Goal: Task Accomplishment & Management: Complete application form

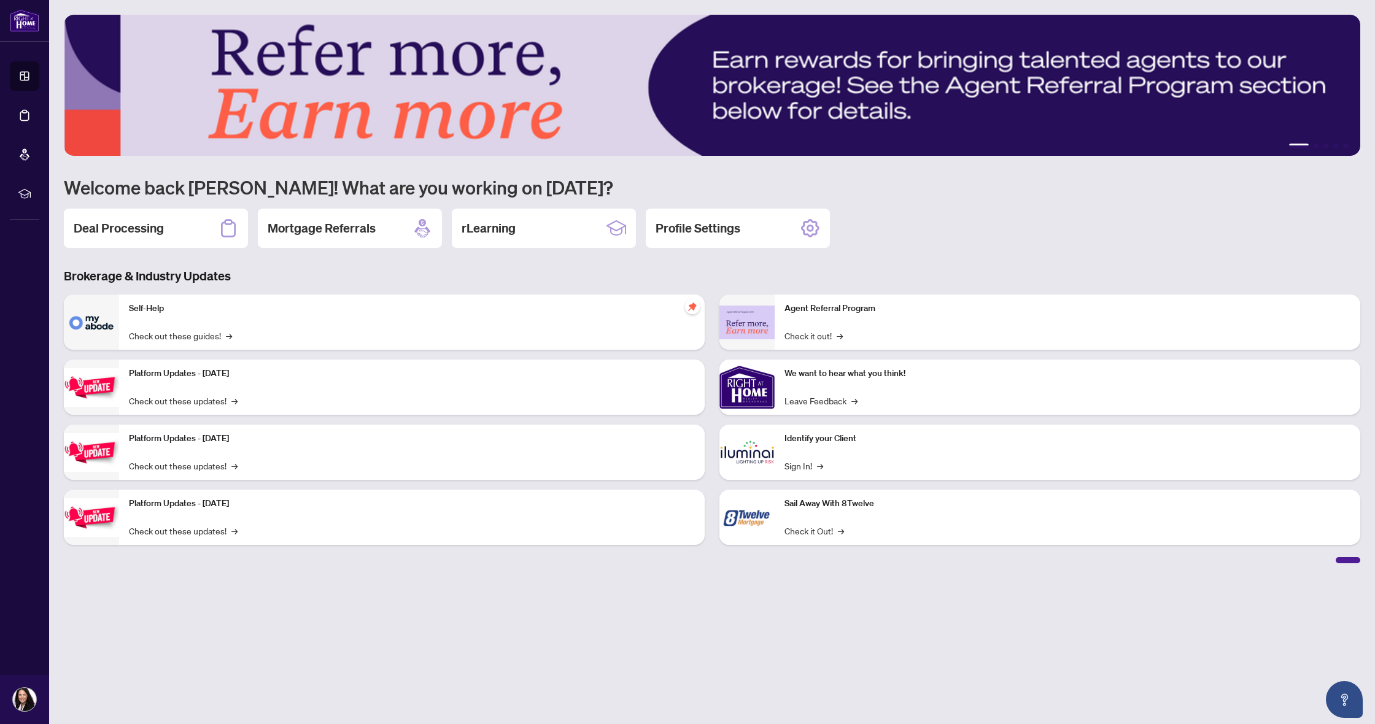
click at [195, 228] on div "Deal Processing" at bounding box center [156, 228] width 184 height 39
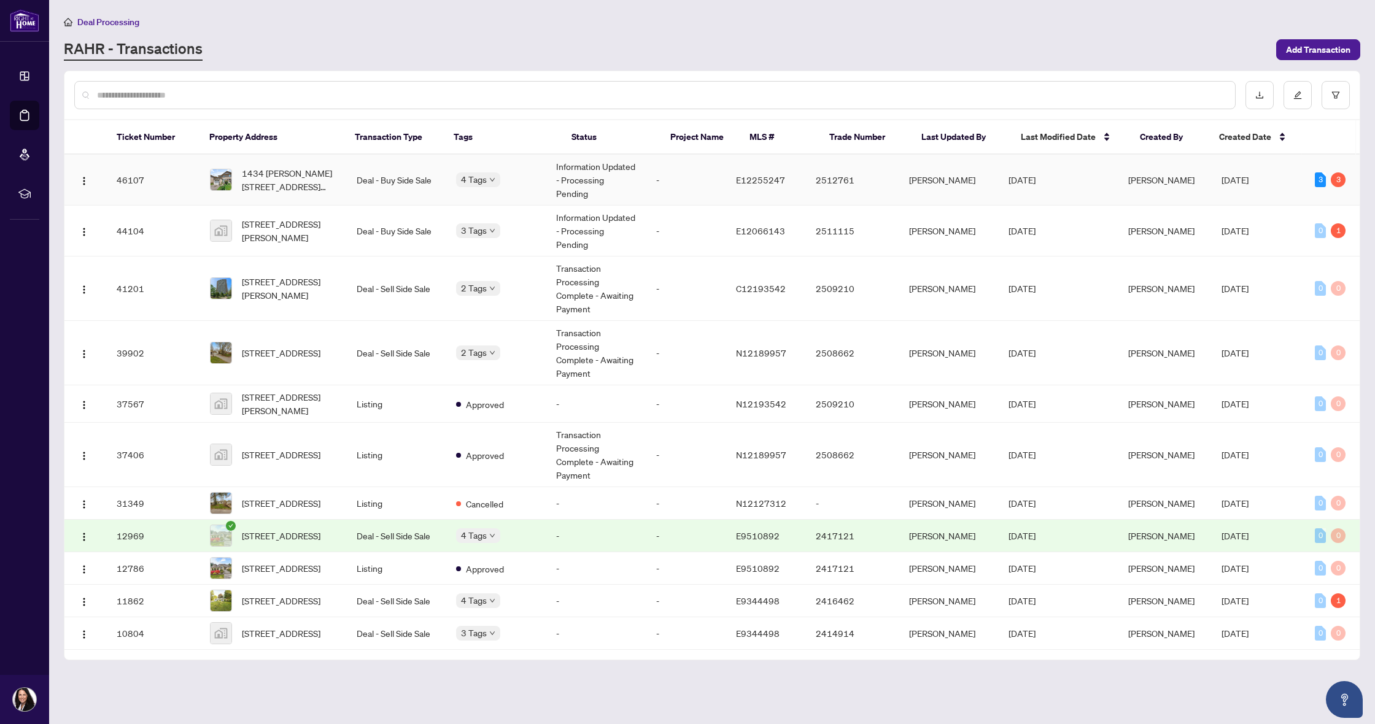
click at [326, 183] on span "1434 [PERSON_NAME][STREET_ADDRESS][PERSON_NAME]" at bounding box center [289, 179] width 95 height 27
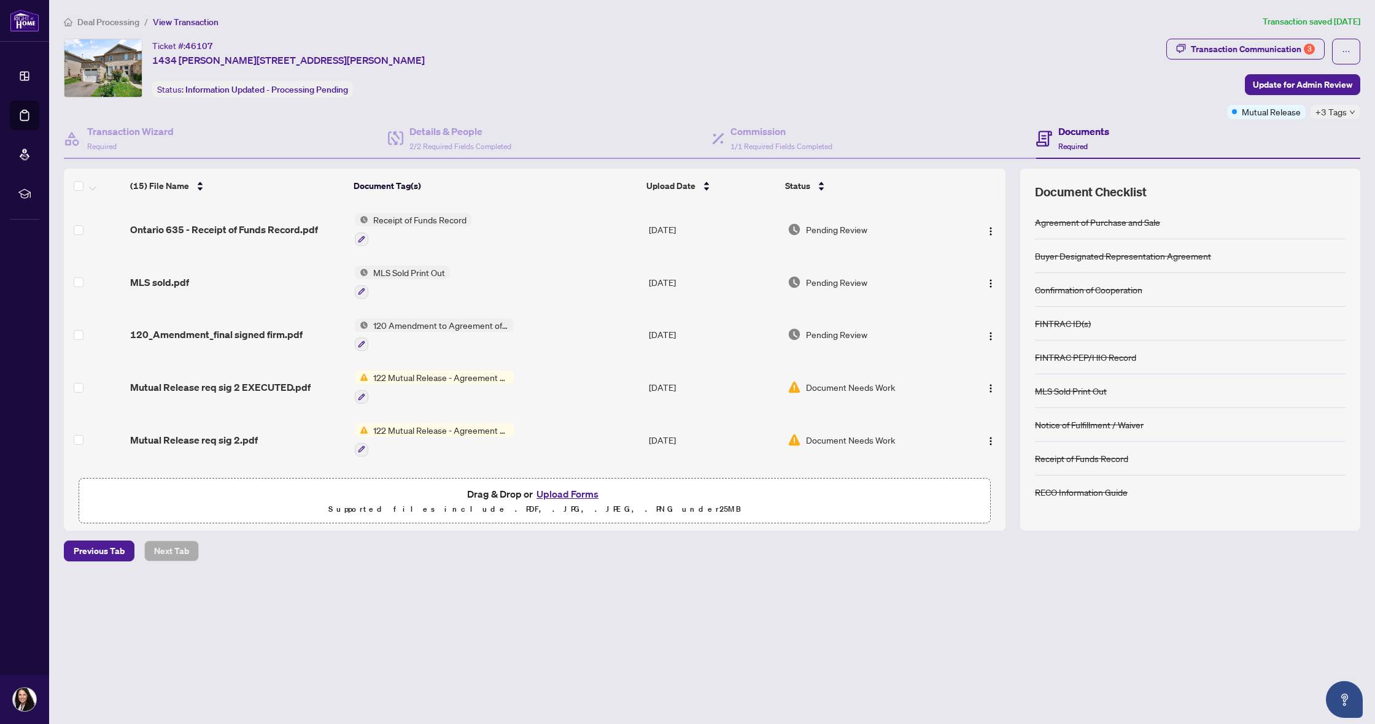
scroll to position [1, 0]
click at [1234, 50] on div "Transaction Communication 3" at bounding box center [1252, 49] width 124 height 20
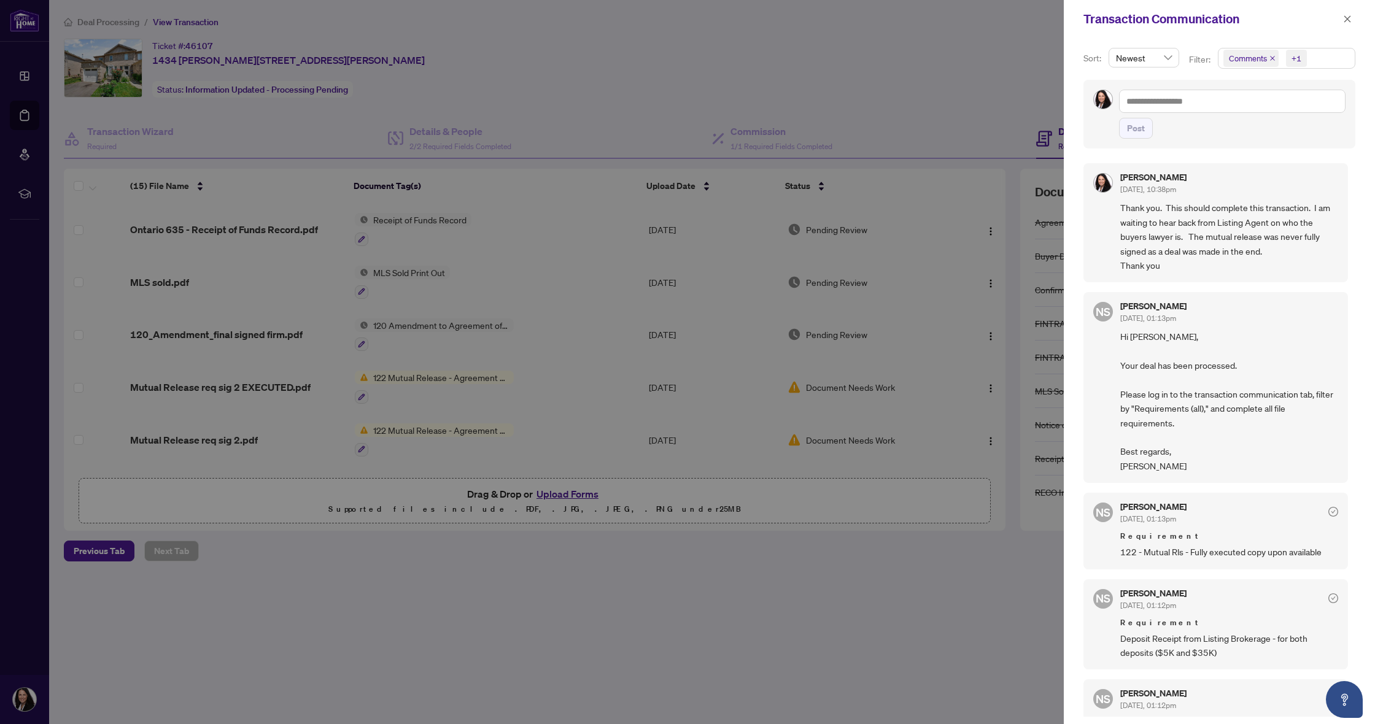
click at [957, 82] on div at bounding box center [687, 362] width 1375 height 724
click at [1349, 17] on icon "close" at bounding box center [1347, 19] width 9 height 9
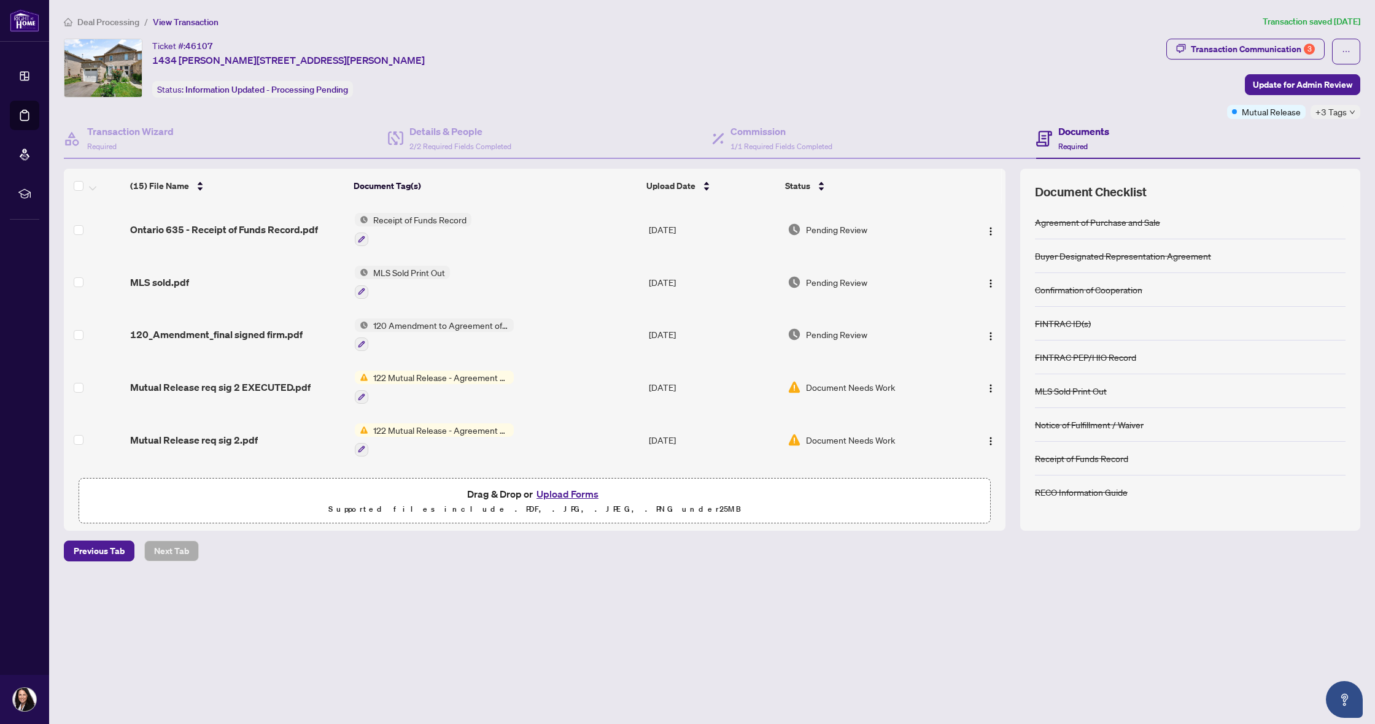
click at [1349, 112] on icon "down" at bounding box center [1352, 112] width 6 height 6
click at [849, 61] on div "Ticket #: 46107 [STREET_ADDRESS][PERSON_NAME][PERSON_NAME] Status: Information …" at bounding box center [612, 68] width 1097 height 59
click at [1250, 50] on div "Transaction Communication 3" at bounding box center [1252, 49] width 124 height 20
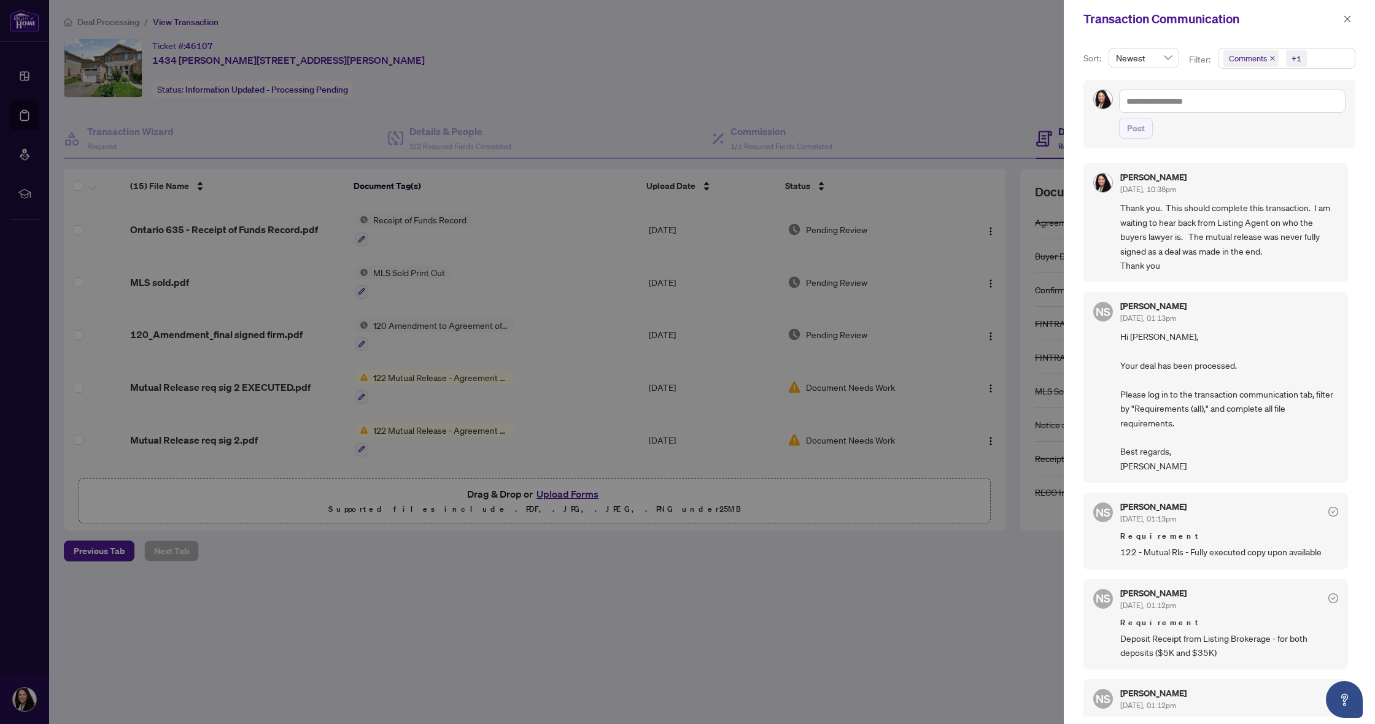
click at [538, 71] on div at bounding box center [687, 362] width 1375 height 724
drag, startPoint x: 1344, startPoint y: 20, endPoint x: 1265, endPoint y: 24, distance: 79.3
click at [1343, 20] on icon "close" at bounding box center [1347, 19] width 9 height 9
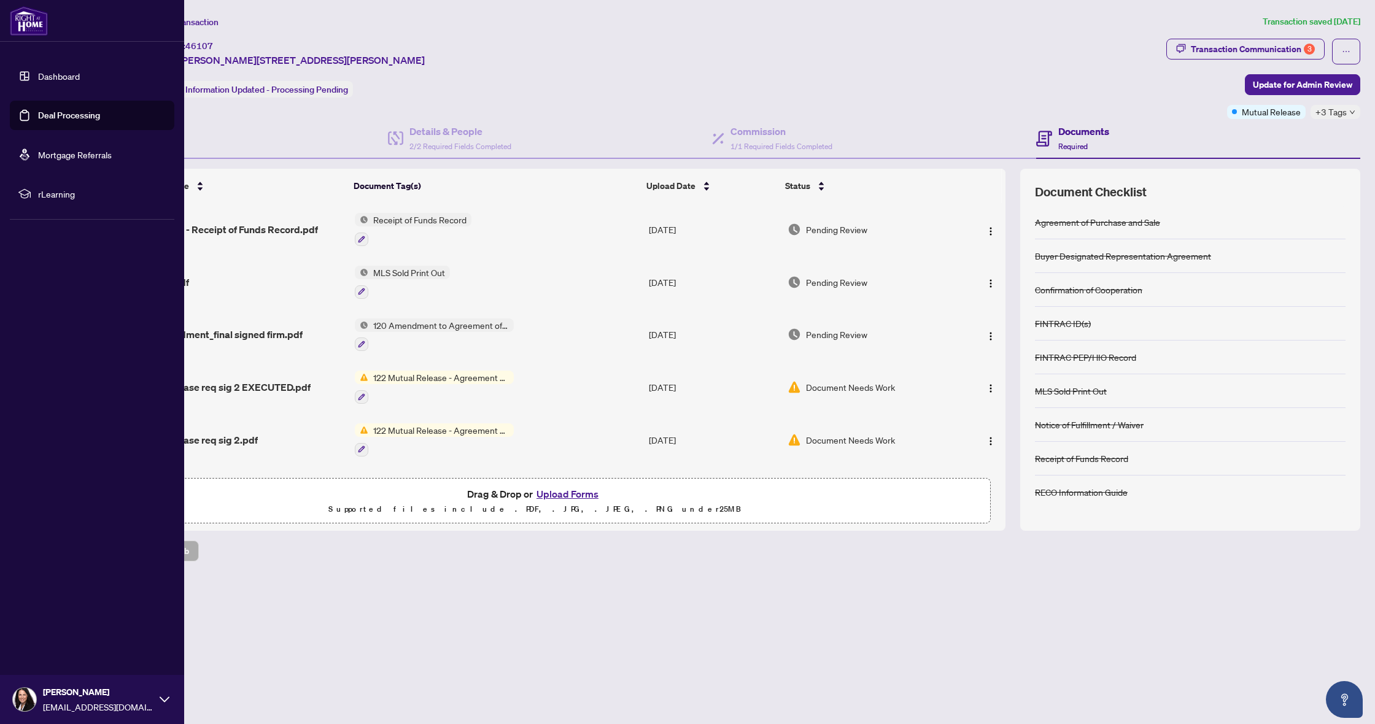
click at [51, 75] on link "Dashboard" at bounding box center [59, 76] width 42 height 11
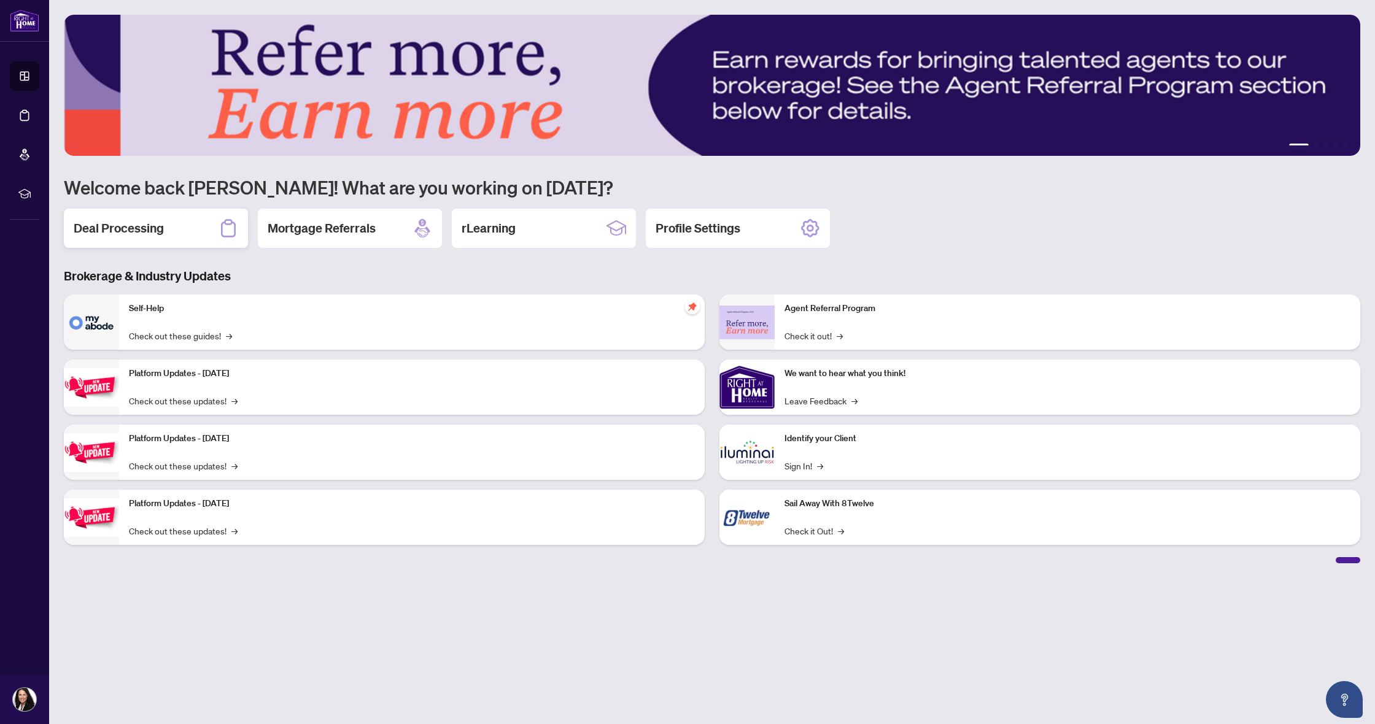
click at [181, 223] on div "Deal Processing" at bounding box center [156, 228] width 184 height 39
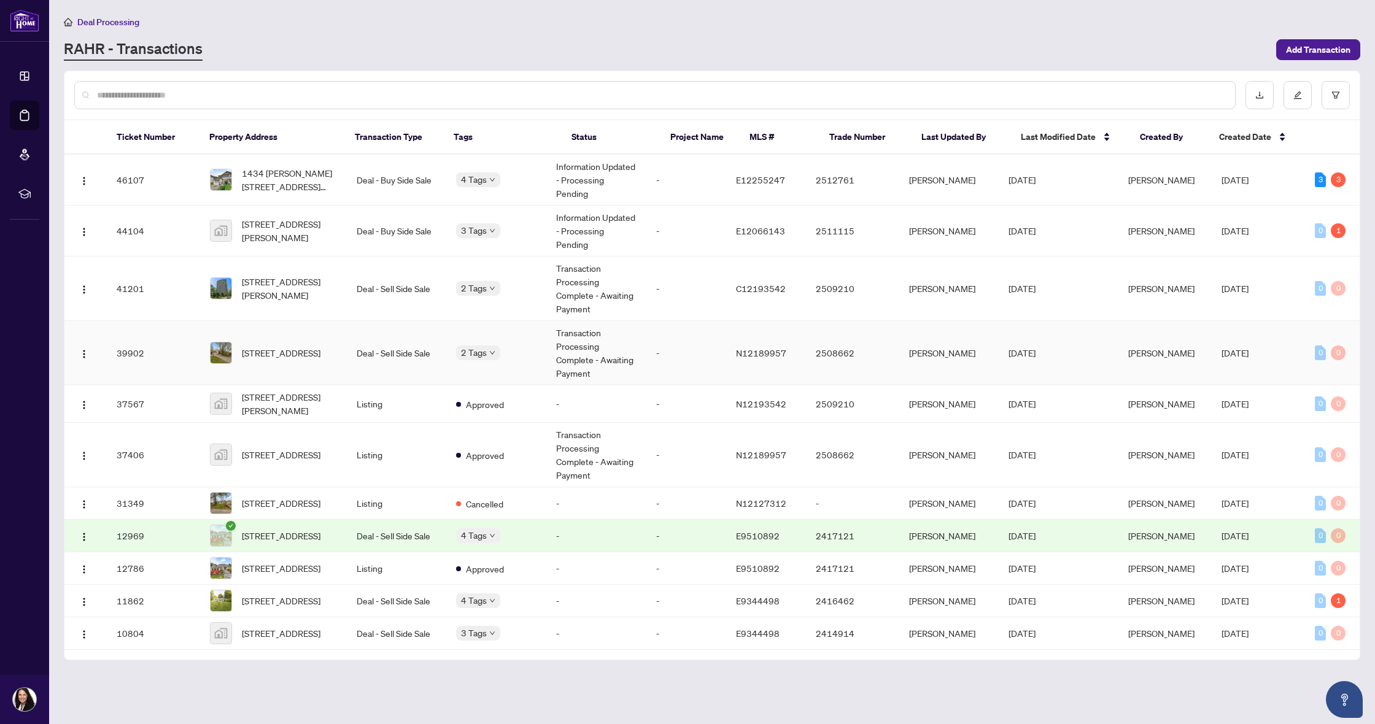
click at [484, 349] on body "Dashboard Deal Processing Mortgage Referrals rLearning [PERSON_NAME] [EMAIL_ADD…" at bounding box center [687, 362] width 1375 height 724
click at [349, 243] on td "Deal - Buy Side Sale" at bounding box center [397, 231] width 100 height 51
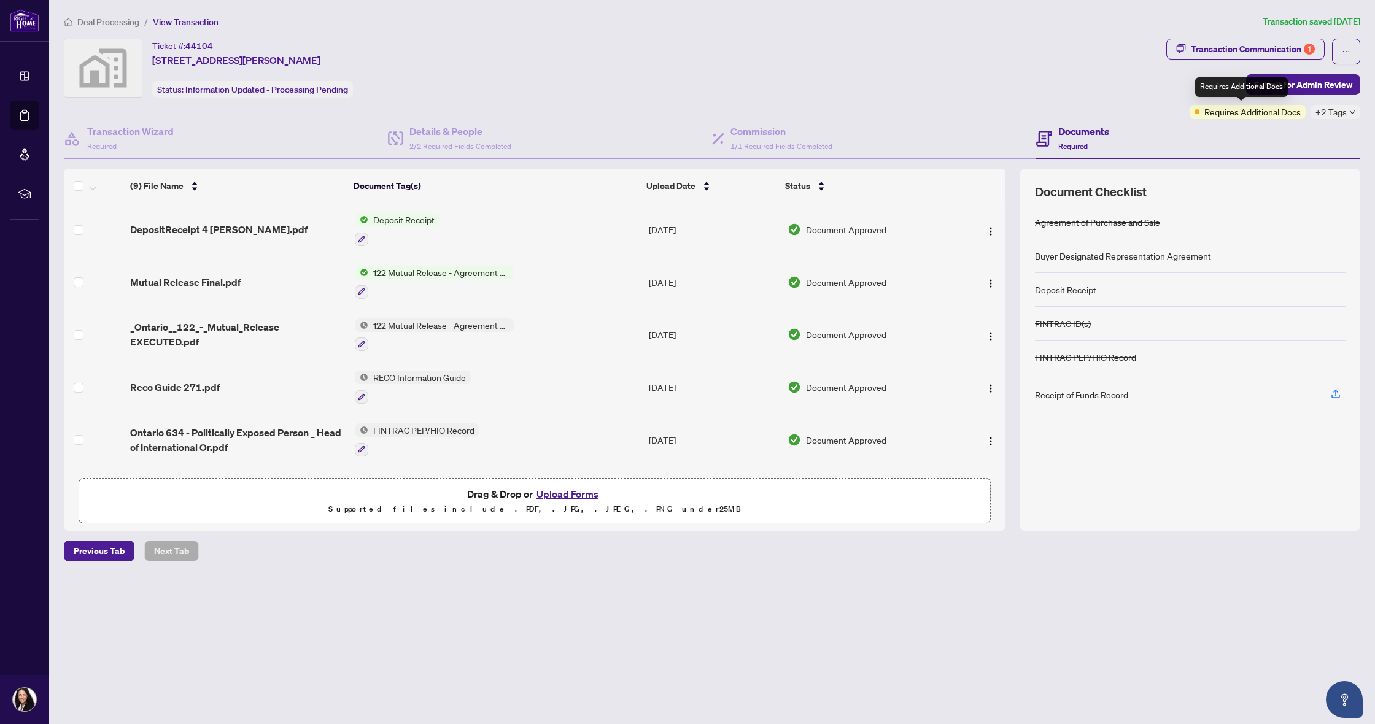
click at [1259, 116] on span "Requires Additional Docs" at bounding box center [1252, 112] width 96 height 14
click at [1258, 113] on span "Requires Additional Docs" at bounding box center [1252, 112] width 96 height 14
click at [1238, 50] on div "Transaction Communication 1" at bounding box center [1252, 49] width 124 height 20
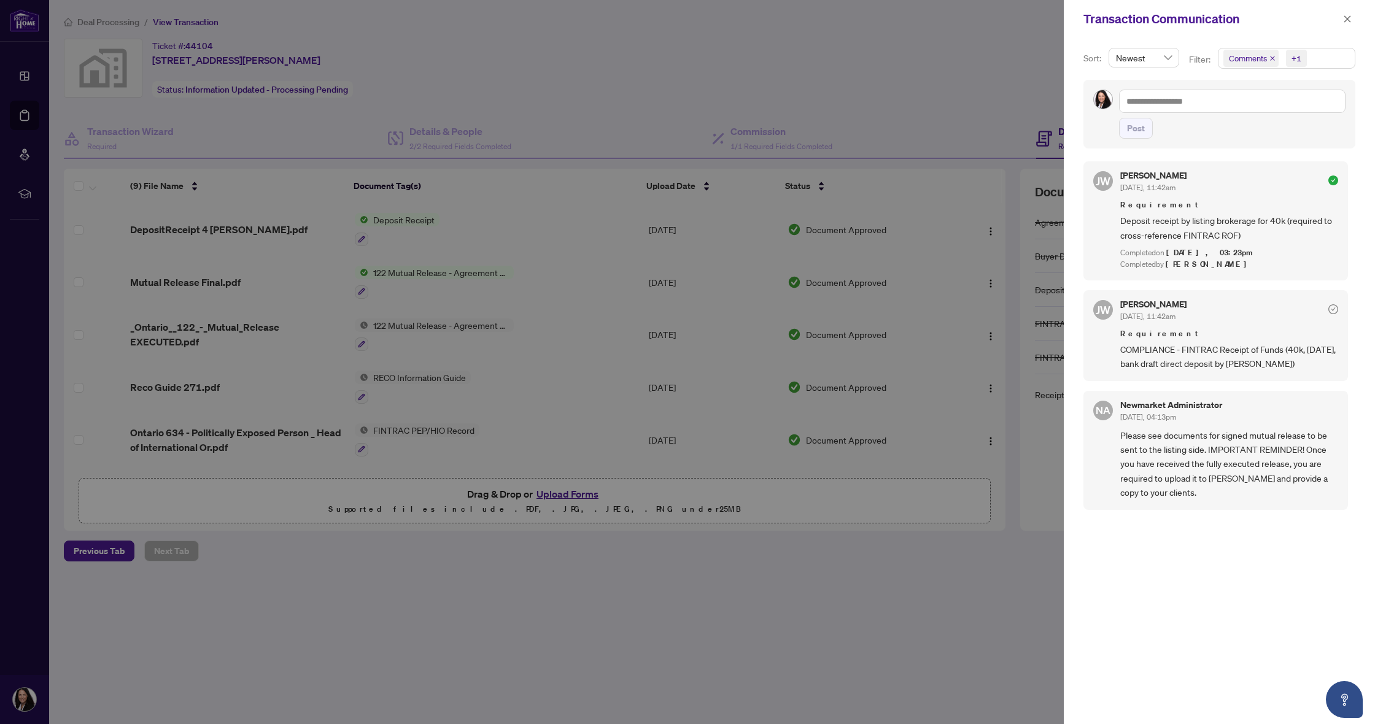
click at [878, 102] on div at bounding box center [687, 362] width 1375 height 724
click at [1349, 20] on icon "close" at bounding box center [1347, 19] width 9 height 9
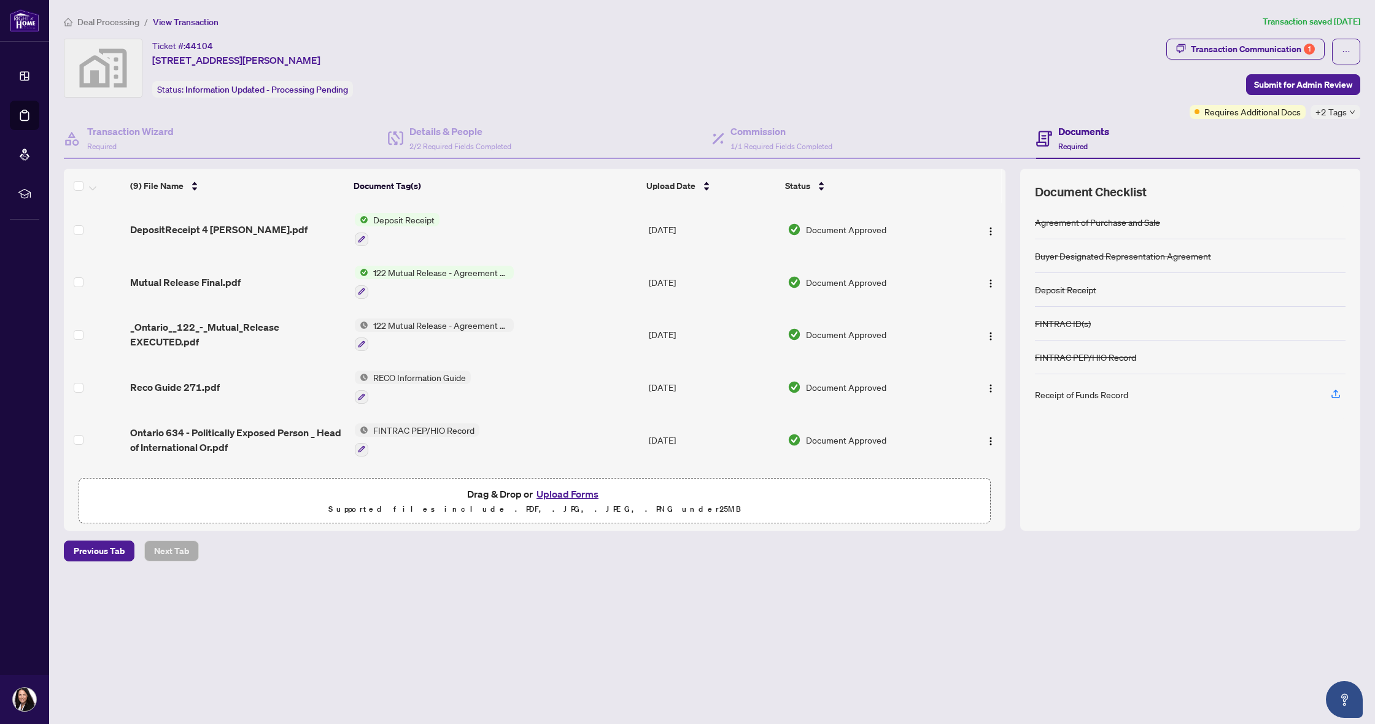
click at [396, 218] on span "Deposit Receipt" at bounding box center [403, 220] width 71 height 14
click at [201, 230] on span "DepositReceipt 4 [PERSON_NAME].pdf" at bounding box center [218, 229] width 177 height 15
click at [1231, 42] on div "Transaction Communication 1" at bounding box center [1252, 49] width 124 height 20
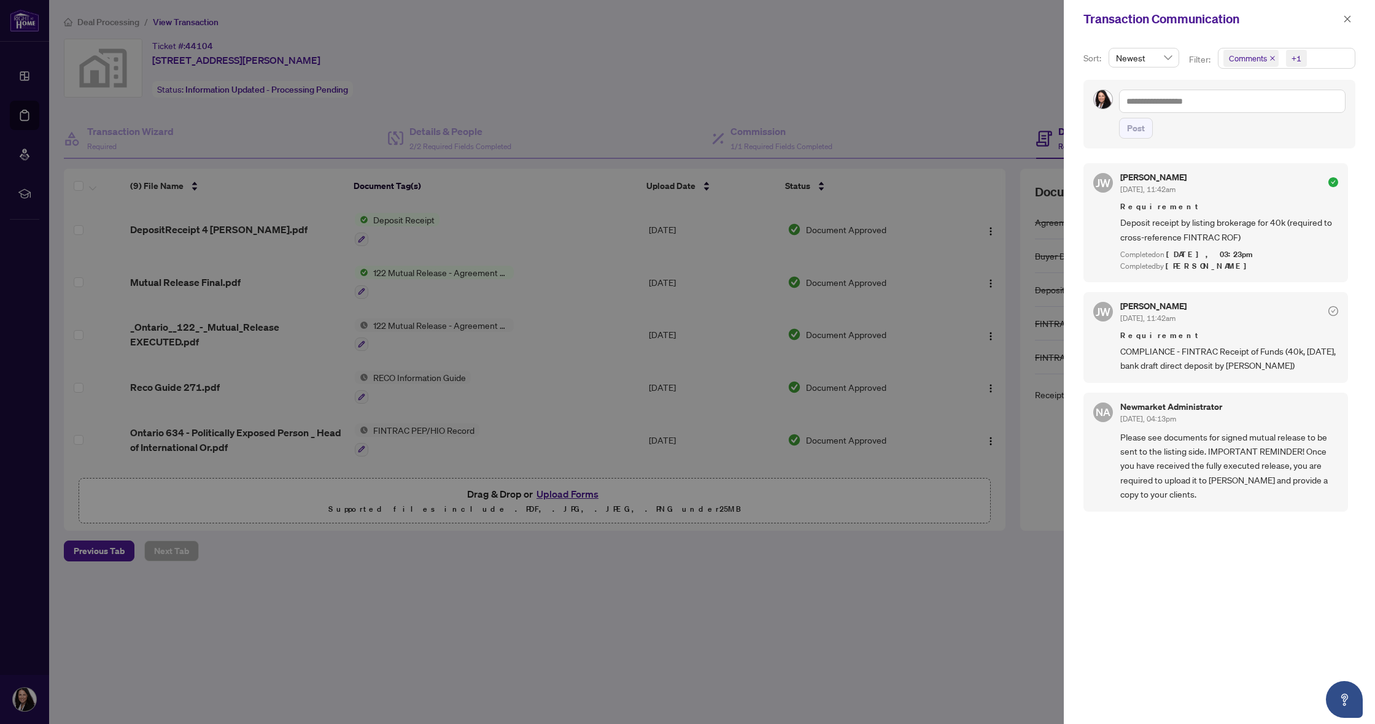
click at [551, 114] on div at bounding box center [687, 362] width 1375 height 724
click at [1352, 18] on button "button" at bounding box center [1347, 19] width 16 height 15
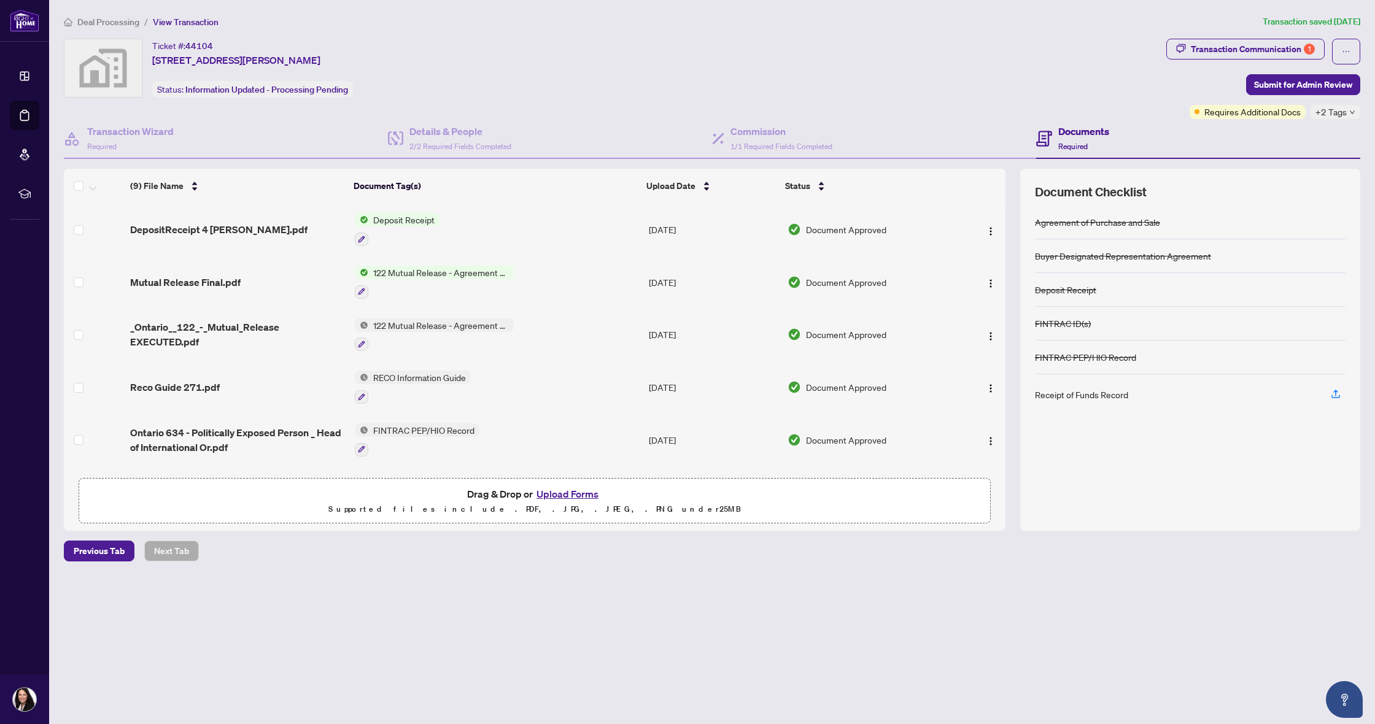
click at [1347, 112] on div "+2 Tags" at bounding box center [1335, 112] width 50 height 14
click at [1319, 120] on span "FINTRAC Non-compliant" at bounding box center [1305, 118] width 92 height 14
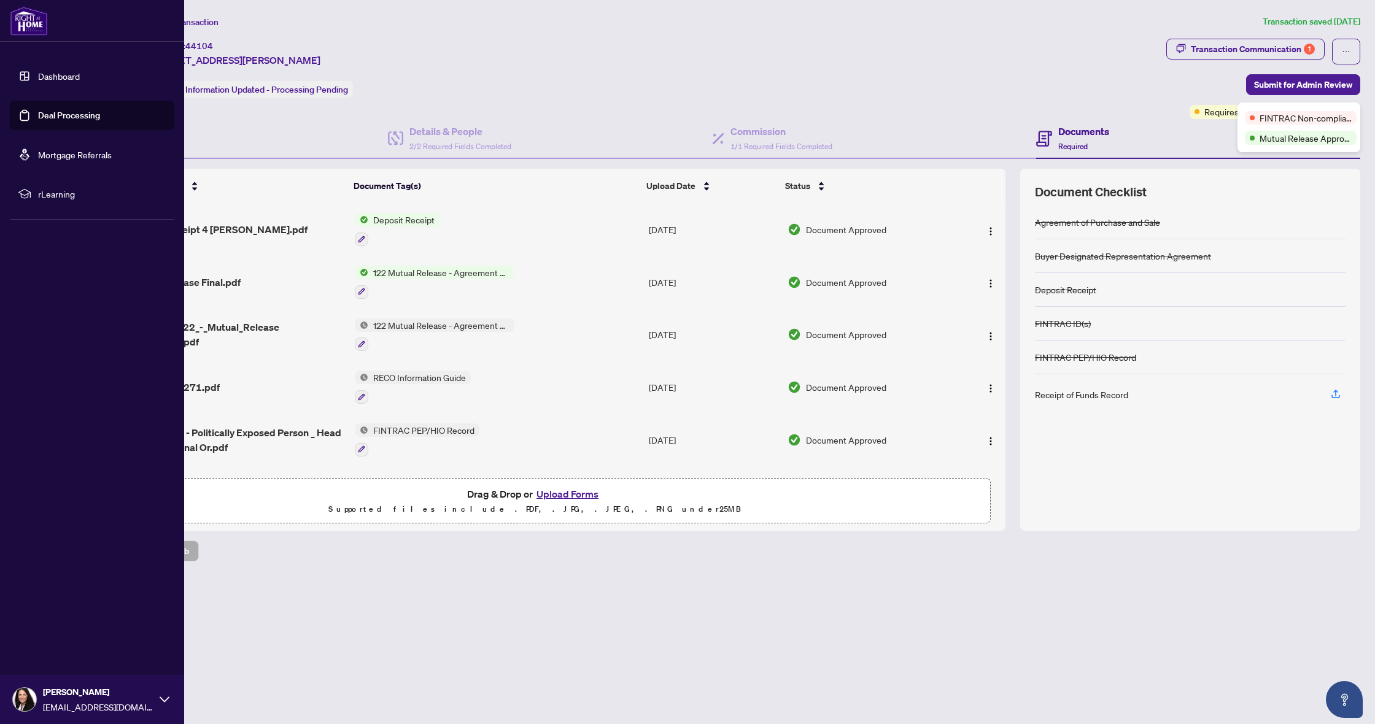
click at [38, 77] on link "Dashboard" at bounding box center [59, 76] width 42 height 11
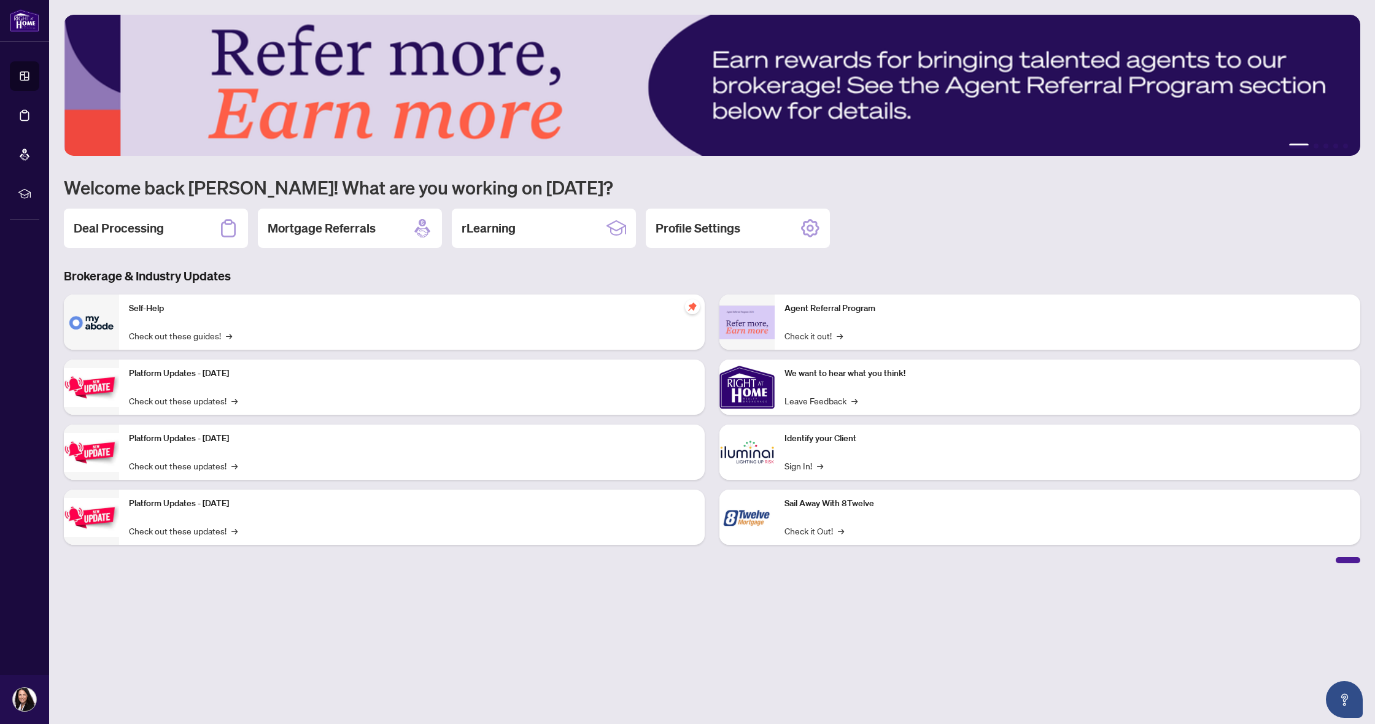
click at [182, 317] on div "Self-Help Check out these guides! →" at bounding box center [411, 322] width 585 height 55
click at [173, 232] on div "Deal Processing" at bounding box center [156, 228] width 184 height 39
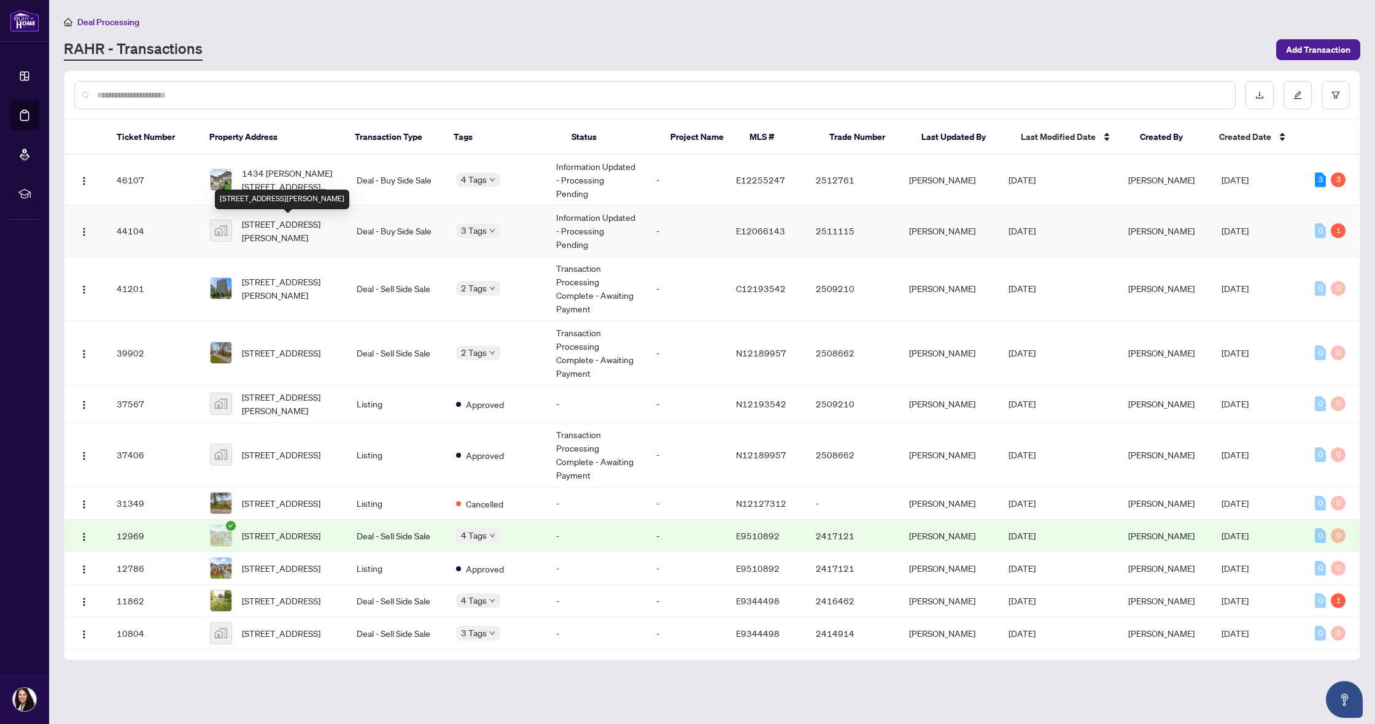
click at [263, 233] on span "[STREET_ADDRESS][PERSON_NAME]" at bounding box center [289, 230] width 95 height 27
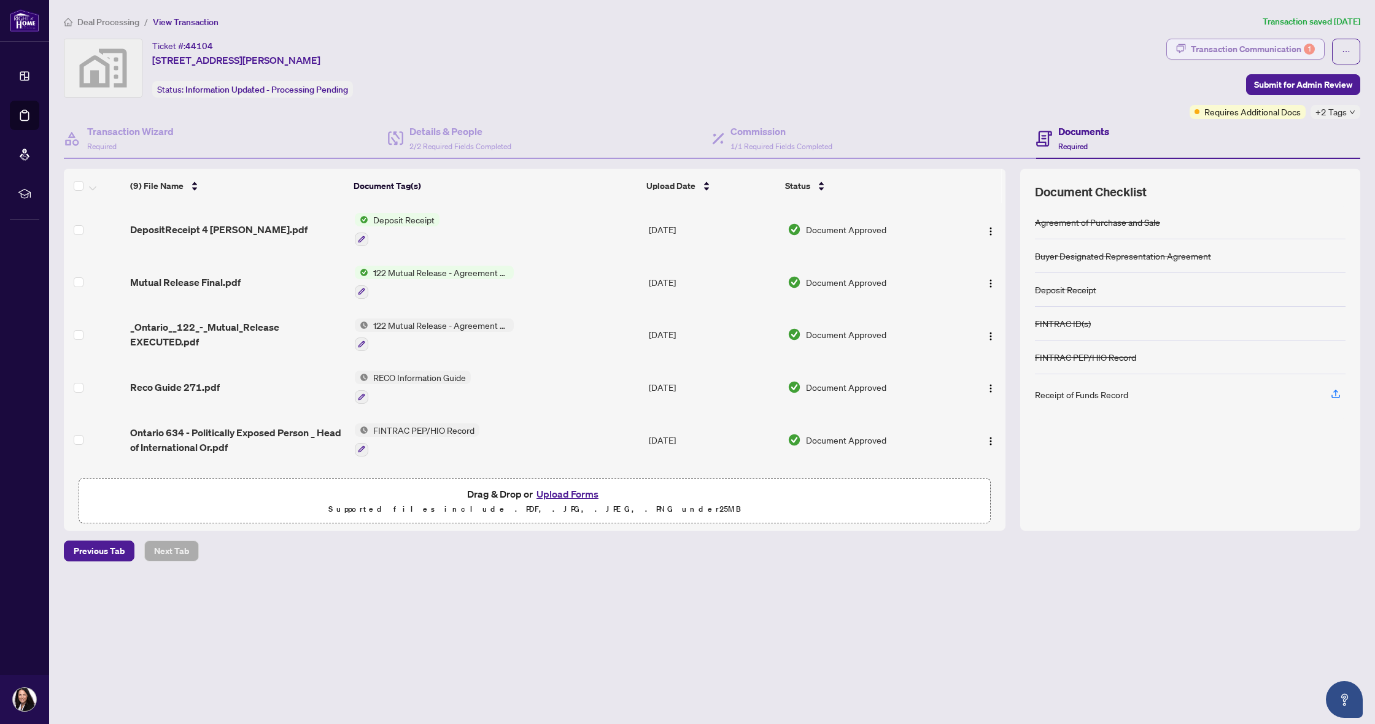
click at [1260, 52] on div "Transaction Communication 1" at bounding box center [1252, 49] width 124 height 20
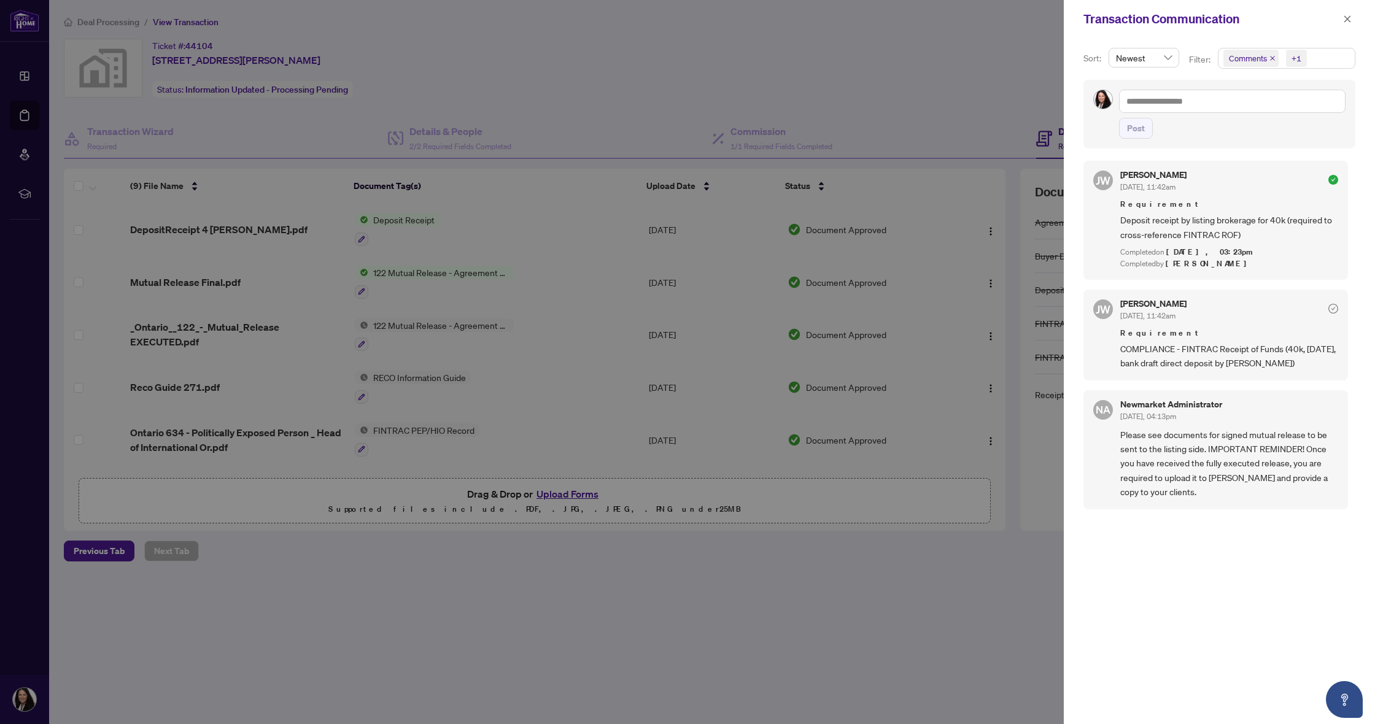
scroll to position [2, 0]
click at [1347, 21] on icon "close" at bounding box center [1347, 19] width 9 height 9
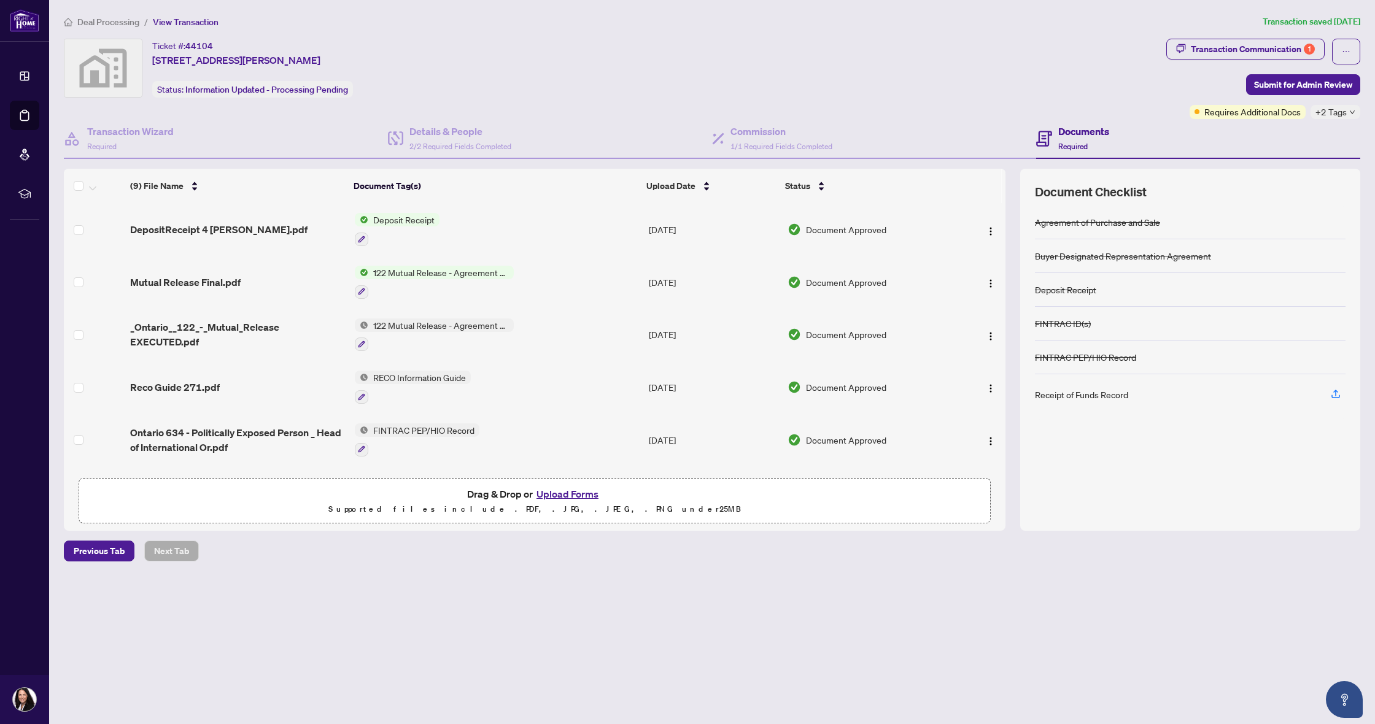
scroll to position [0, 0]
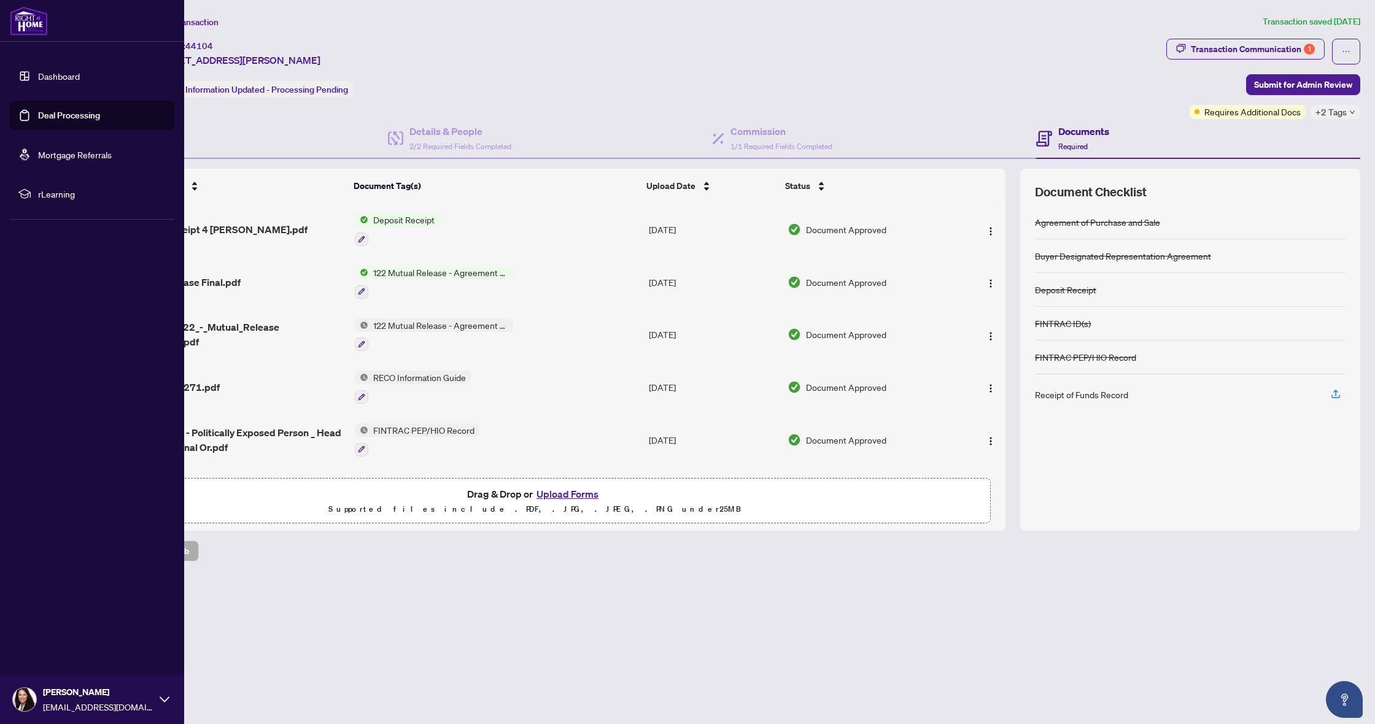
click at [70, 77] on link "Dashboard" at bounding box center [59, 76] width 42 height 11
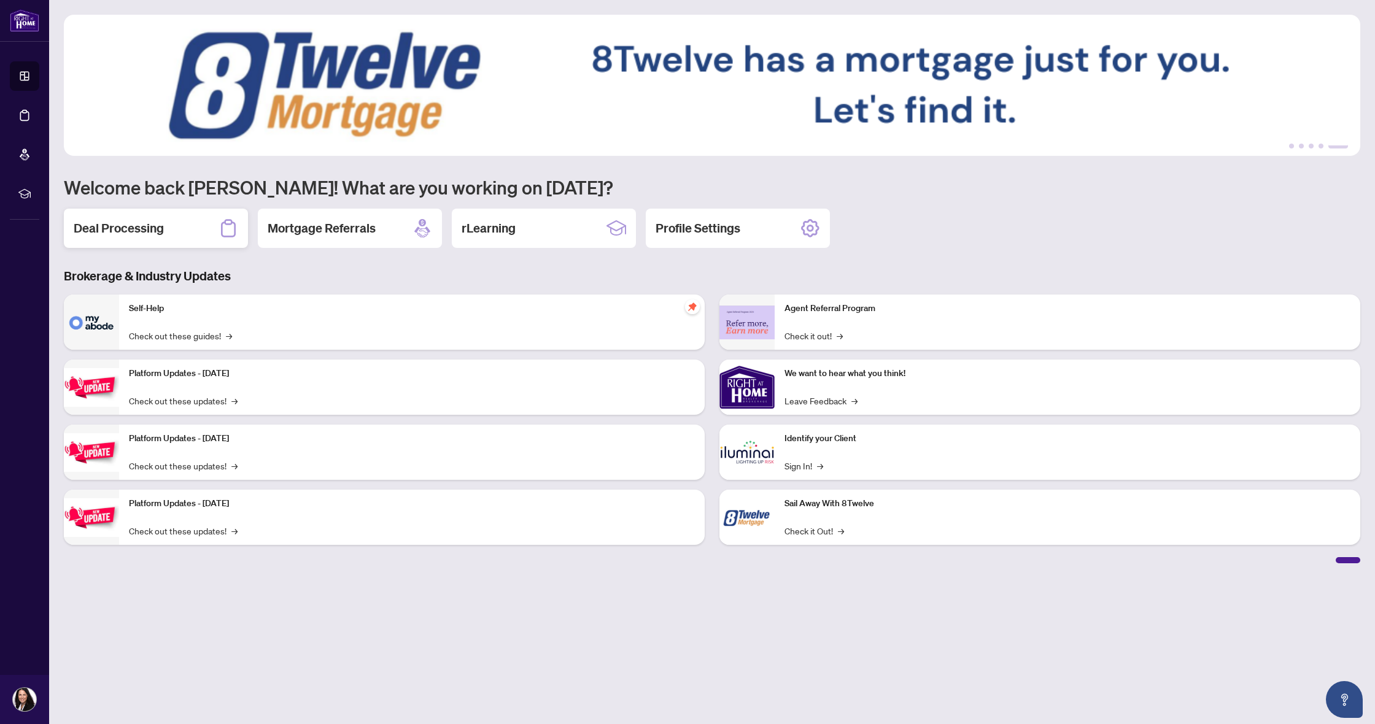
click at [144, 232] on h2 "Deal Processing" at bounding box center [119, 228] width 90 height 17
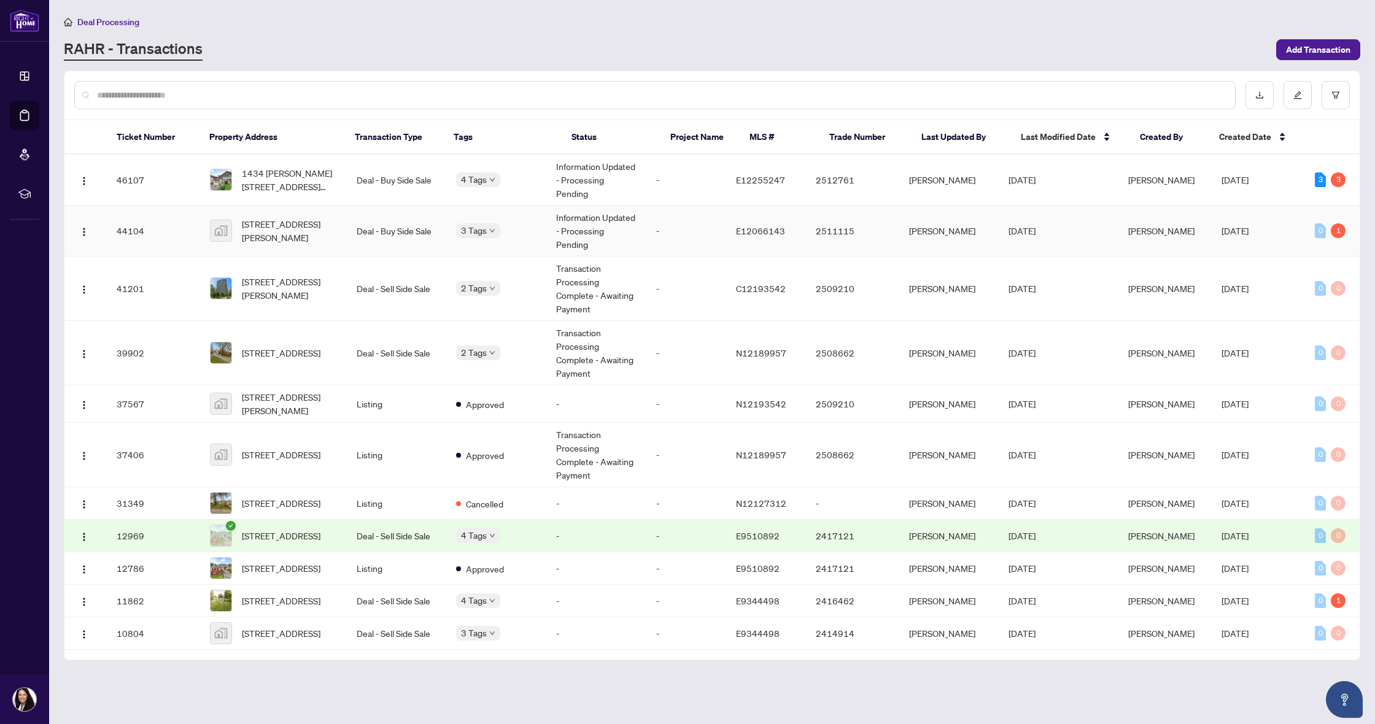
click at [369, 237] on td "Deal - Buy Side Sale" at bounding box center [397, 231] width 100 height 51
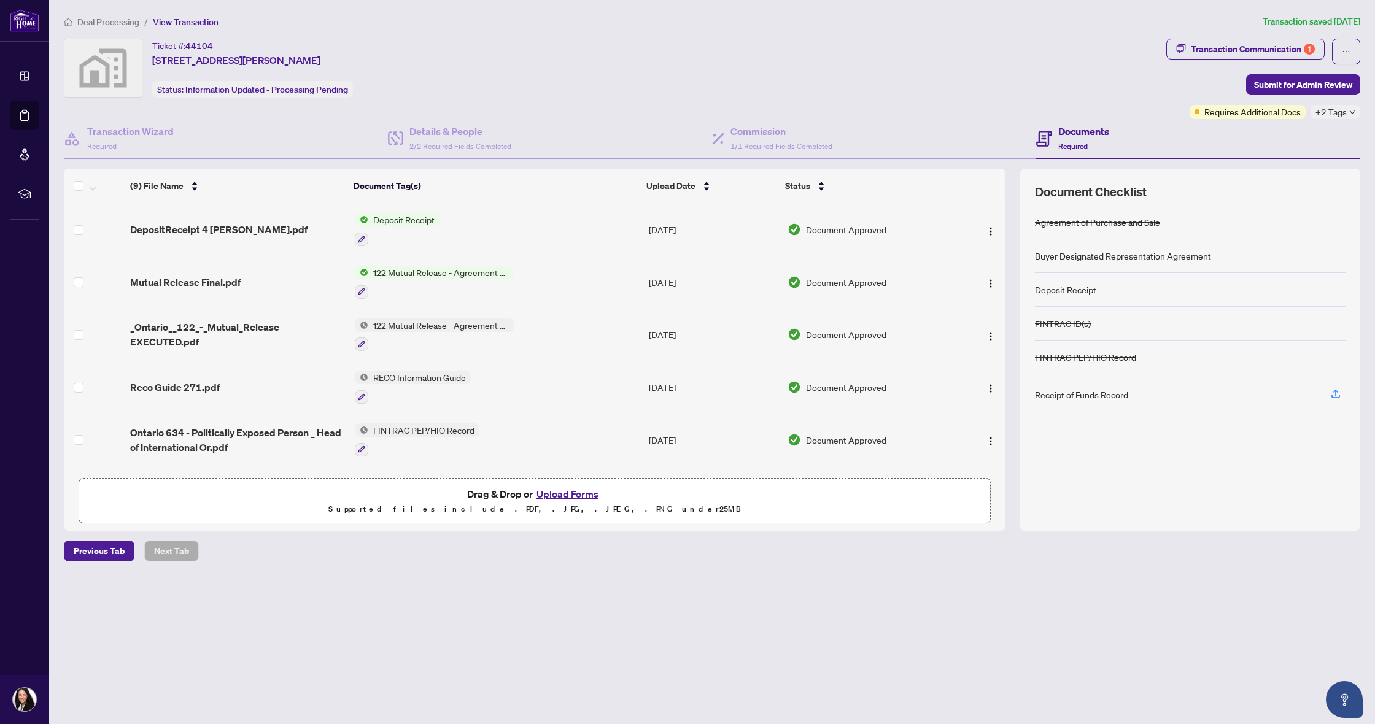
click at [388, 220] on span "Deposit Receipt" at bounding box center [403, 220] width 71 height 14
click at [200, 229] on span "DepositReceipt 4 [PERSON_NAME].pdf" at bounding box center [218, 229] width 177 height 15
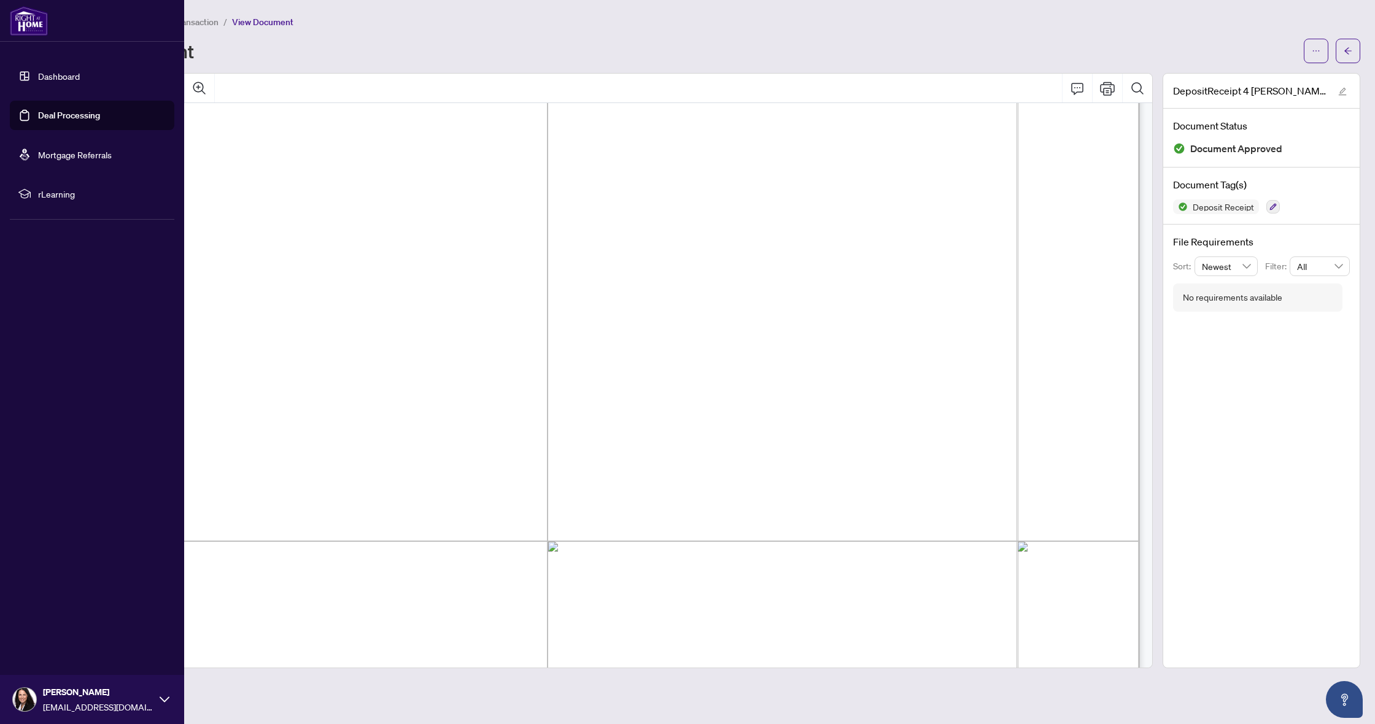
click at [45, 77] on link "Dashboard" at bounding box center [59, 76] width 42 height 11
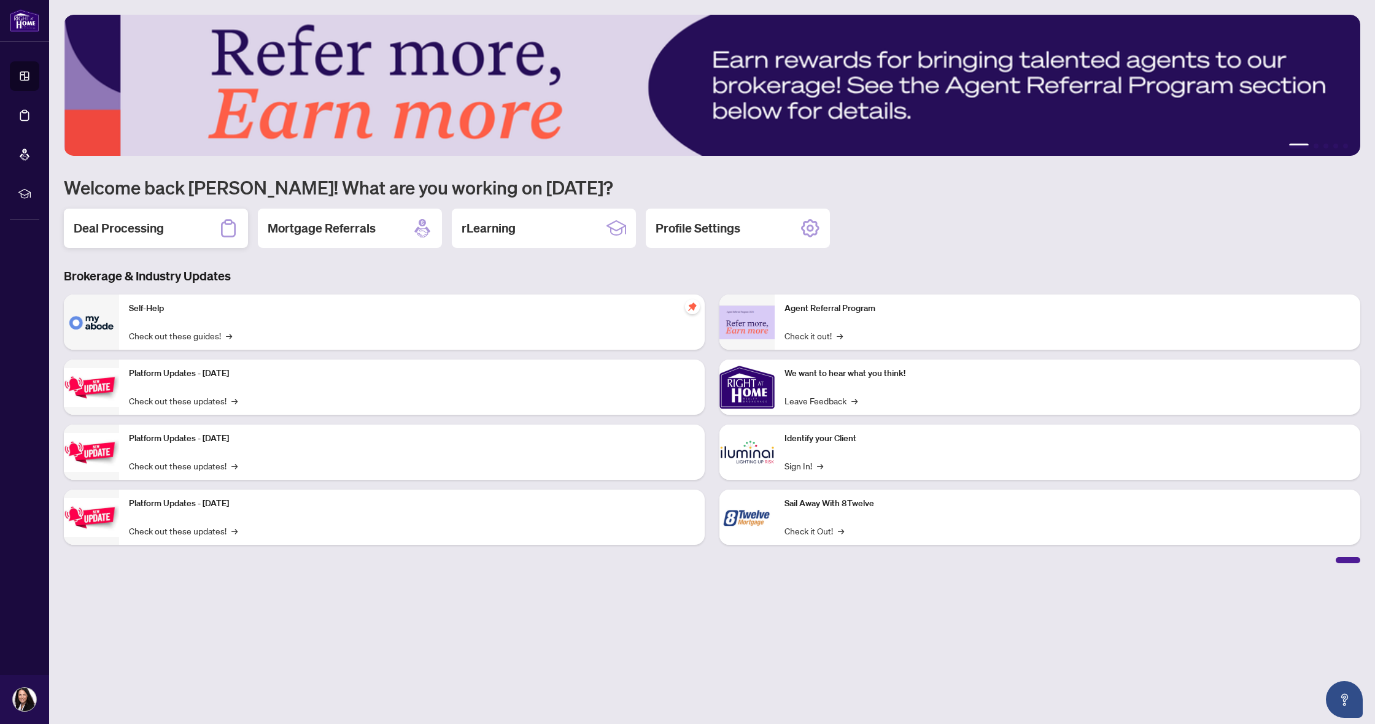
click at [192, 231] on div "Deal Processing" at bounding box center [156, 228] width 184 height 39
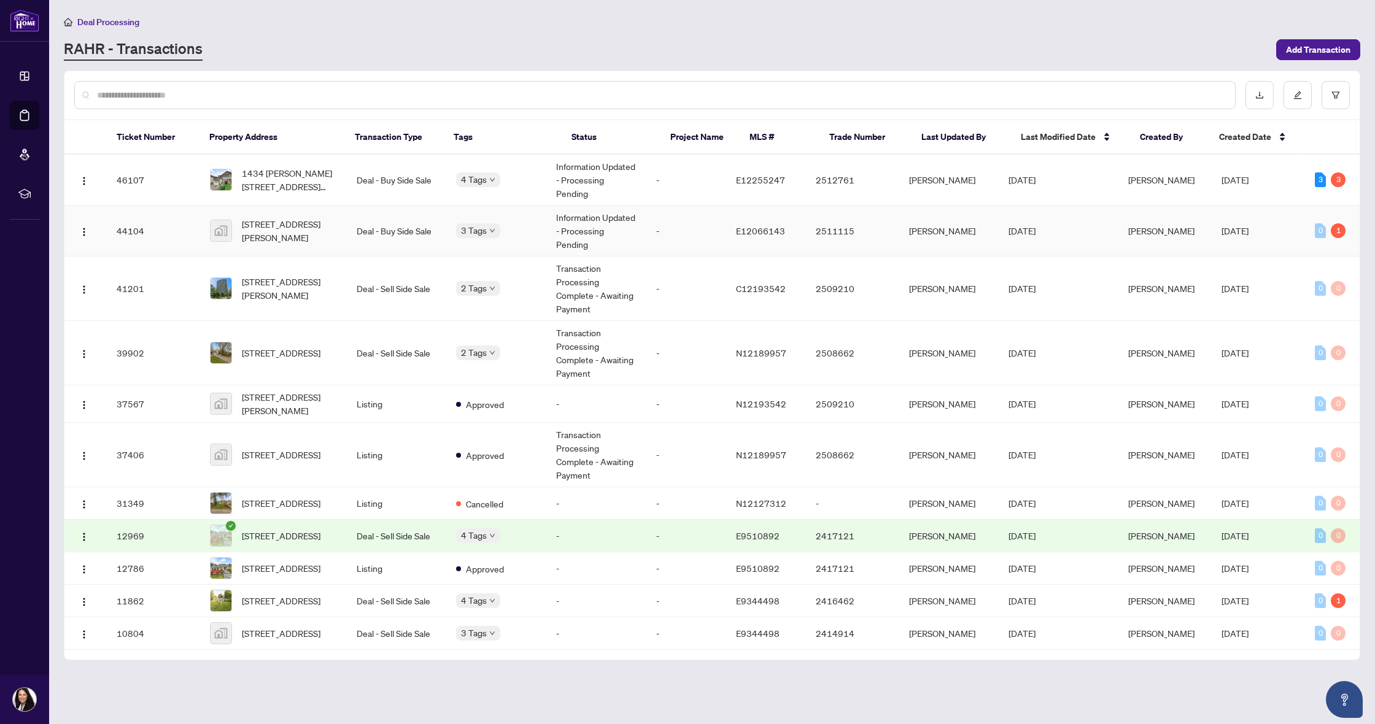
click at [396, 230] on td "Deal - Buy Side Sale" at bounding box center [397, 231] width 100 height 51
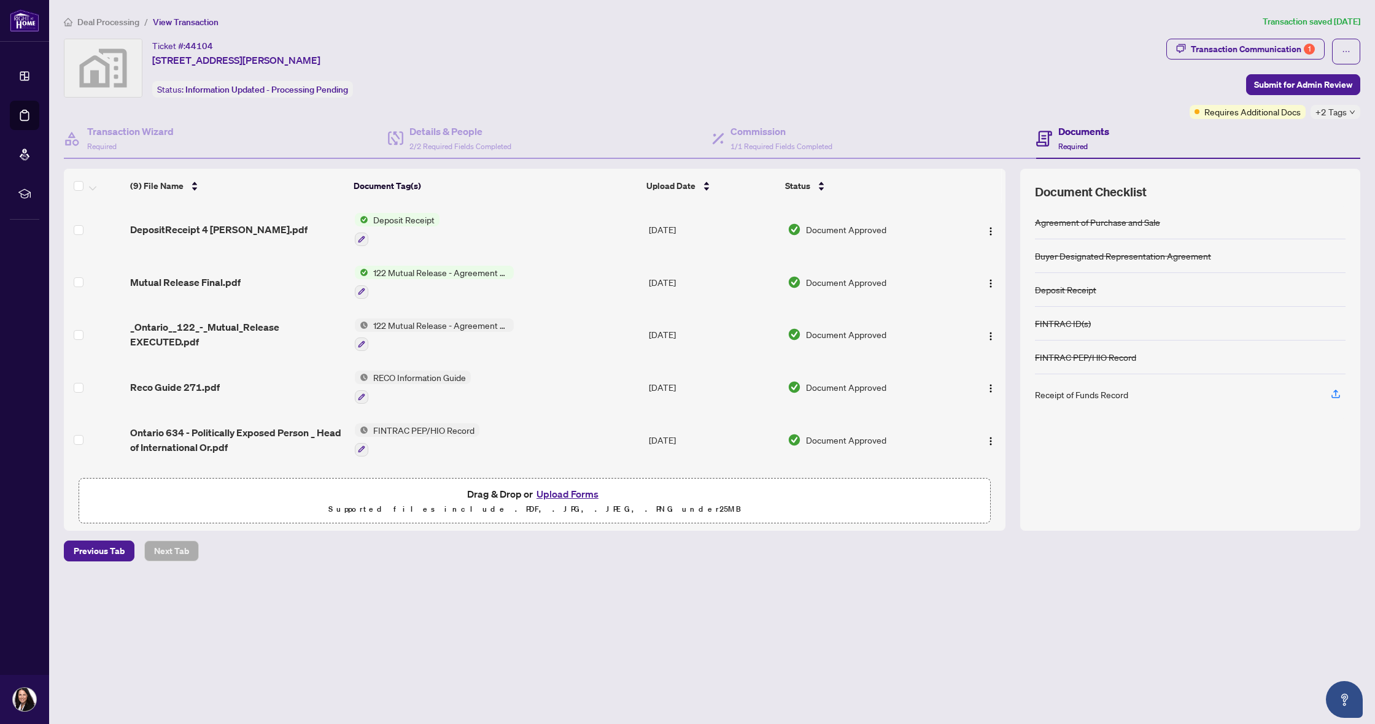
click at [558, 494] on button "Upload Forms" at bounding box center [567, 494] width 69 height 16
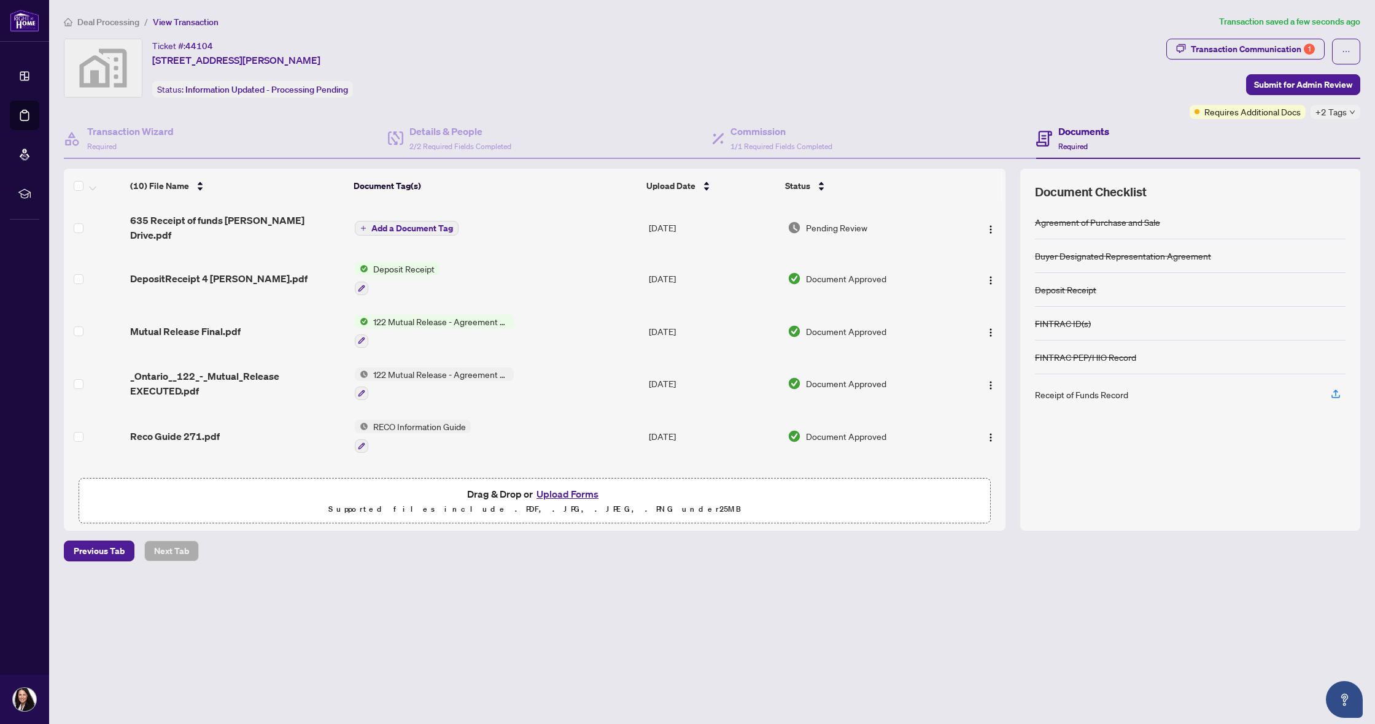
click at [392, 224] on span "Add a Document Tag" at bounding box center [412, 228] width 82 height 9
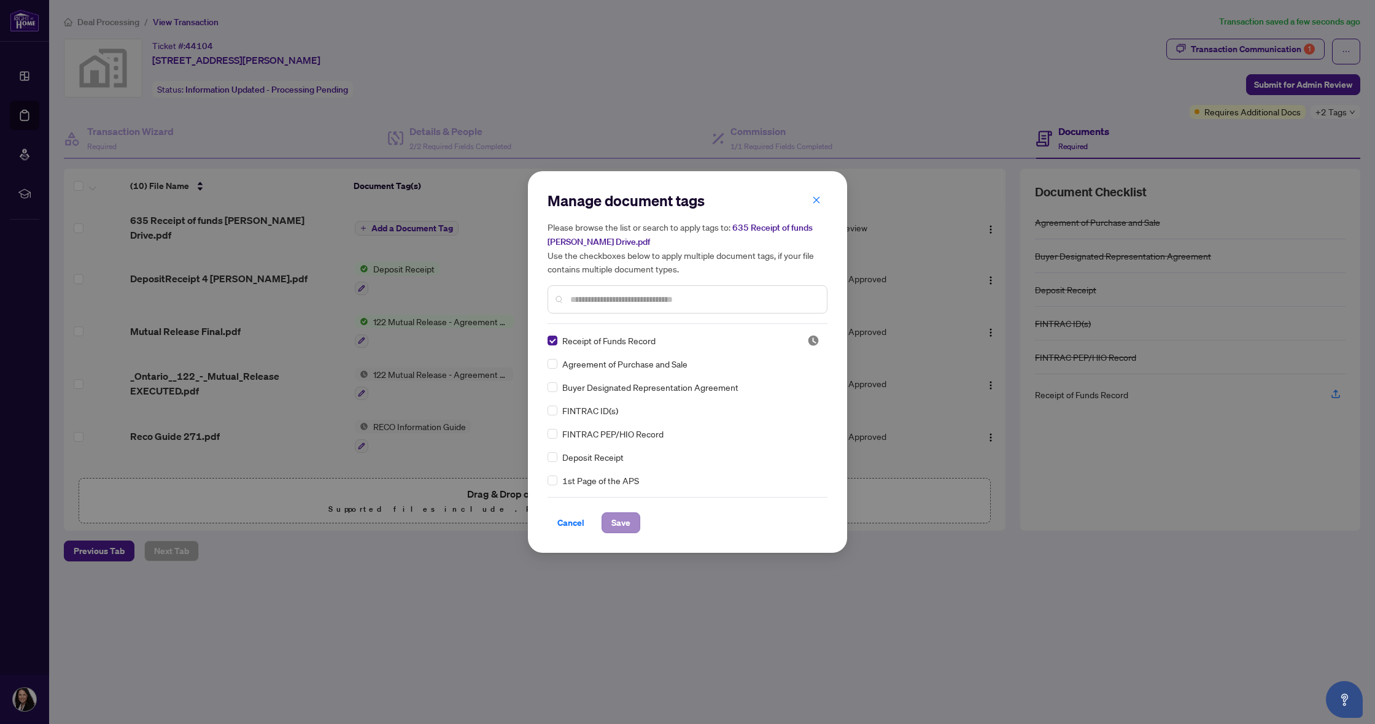
click at [630, 525] on button "Save" at bounding box center [620, 522] width 39 height 21
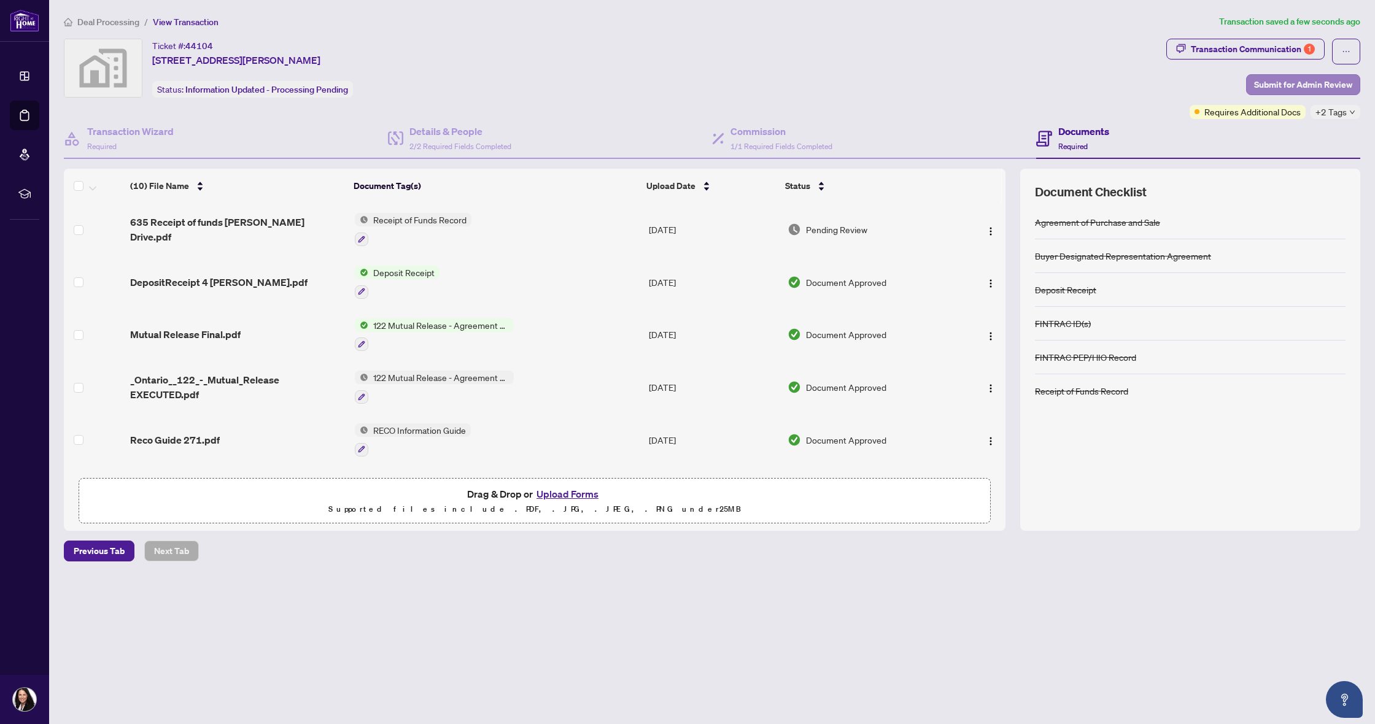
click at [1303, 83] on span "Submit for Admin Review" at bounding box center [1303, 85] width 98 height 20
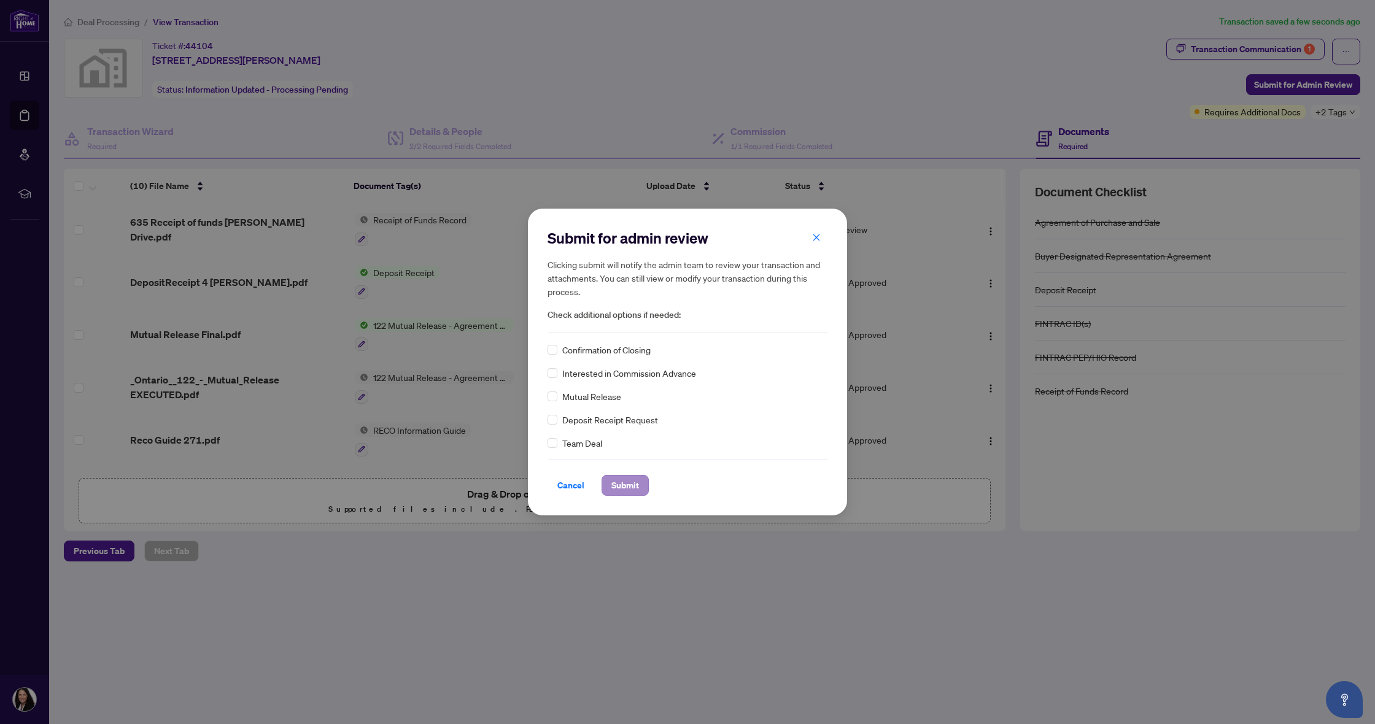
click at [625, 486] on span "Submit" at bounding box center [625, 486] width 28 height 20
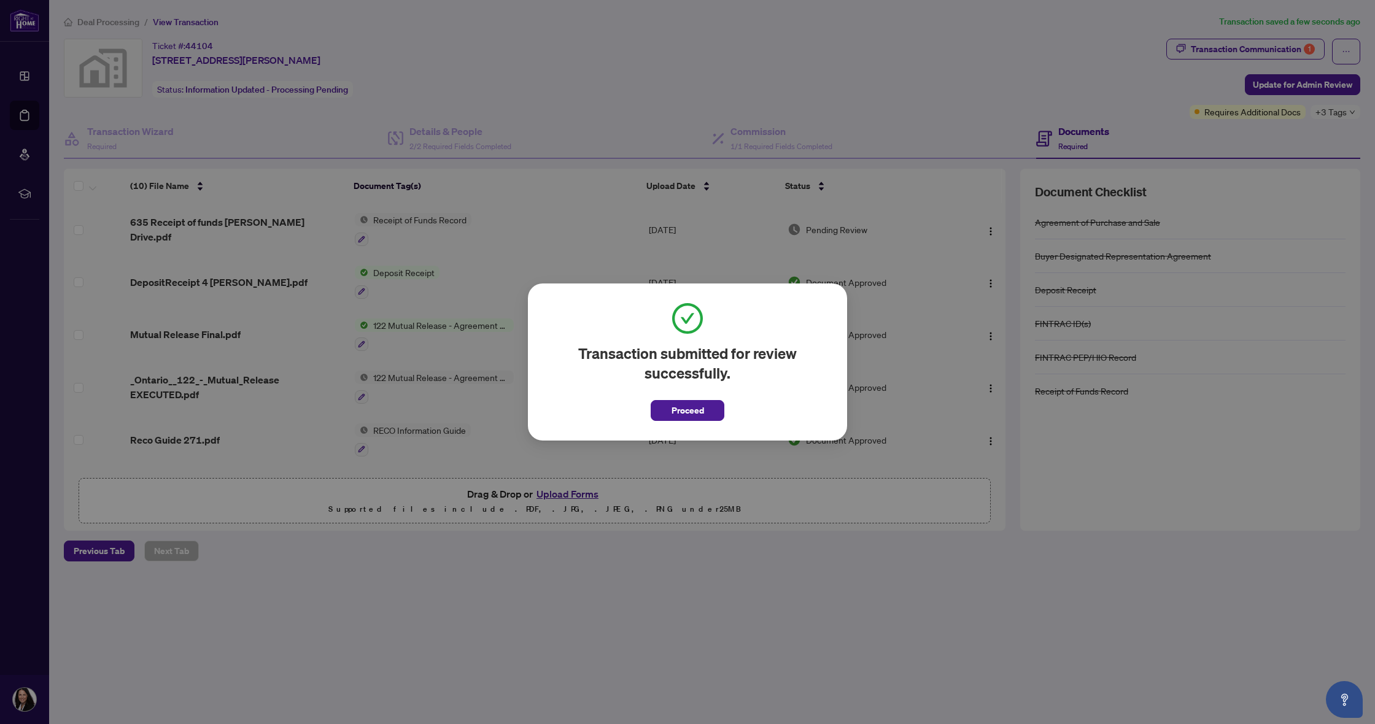
click at [686, 404] on span "Proceed" at bounding box center [687, 411] width 33 height 20
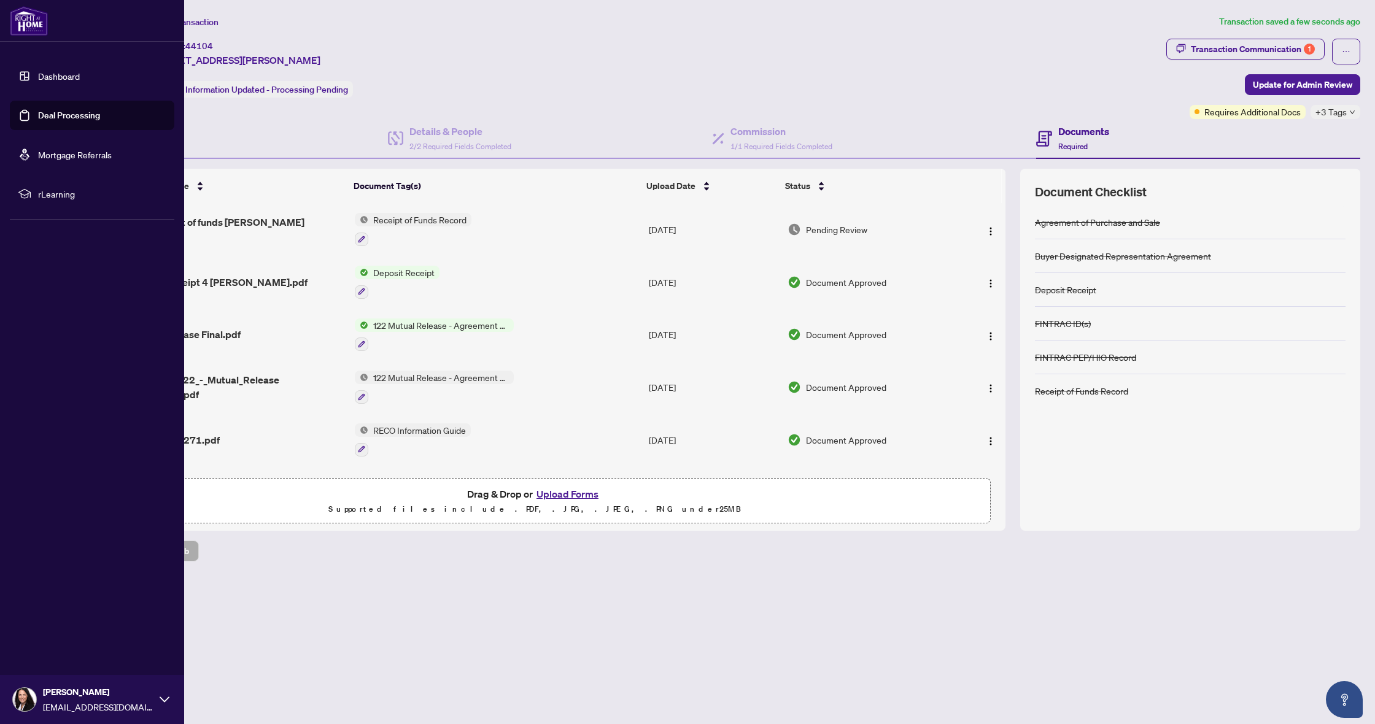
click at [38, 75] on link "Dashboard" at bounding box center [59, 76] width 42 height 11
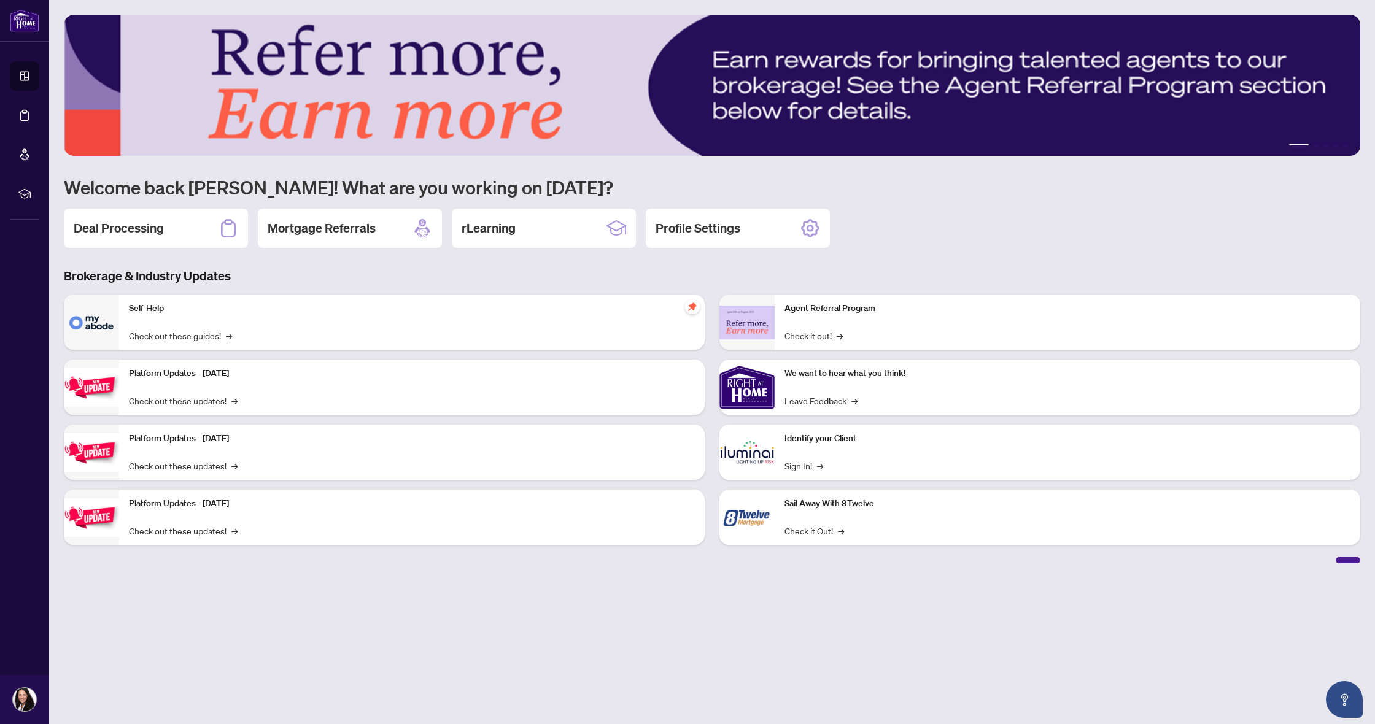
click at [128, 228] on h2 "Deal Processing" at bounding box center [119, 228] width 90 height 17
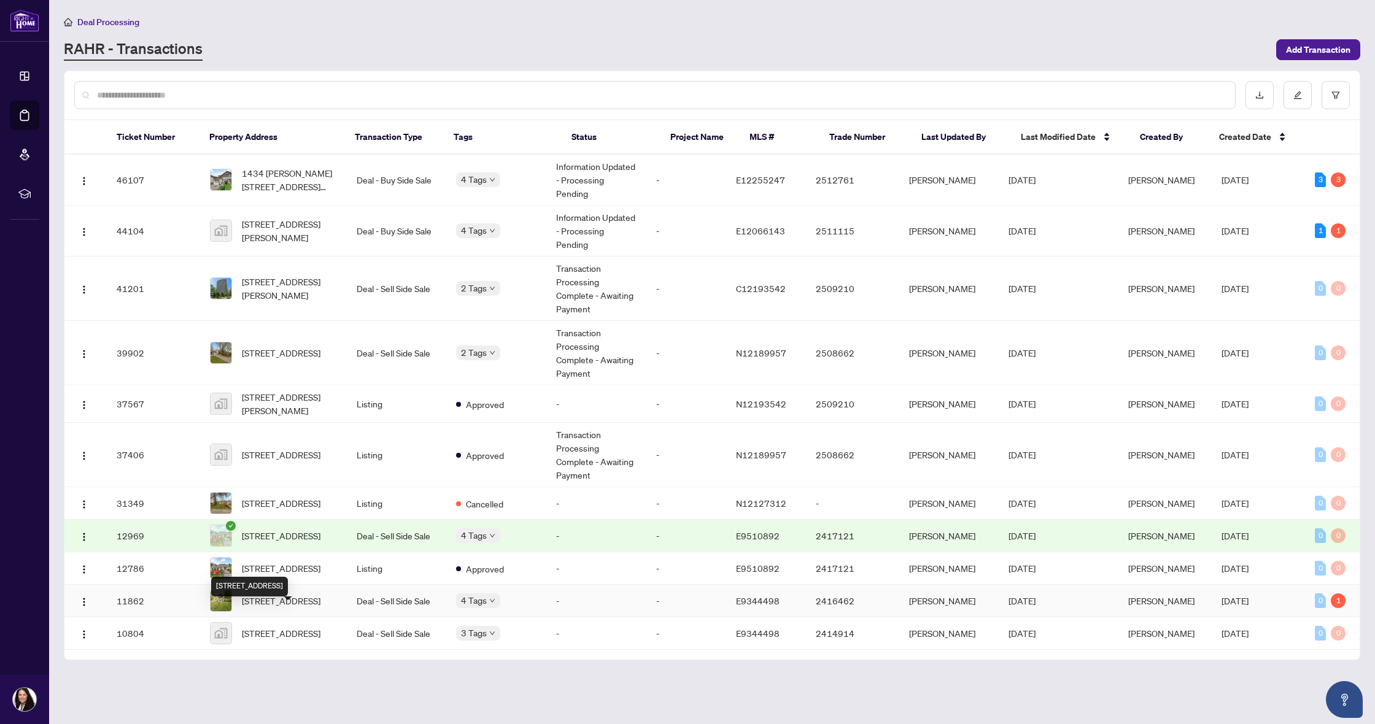
click at [320, 608] on span "[STREET_ADDRESS]" at bounding box center [281, 601] width 79 height 14
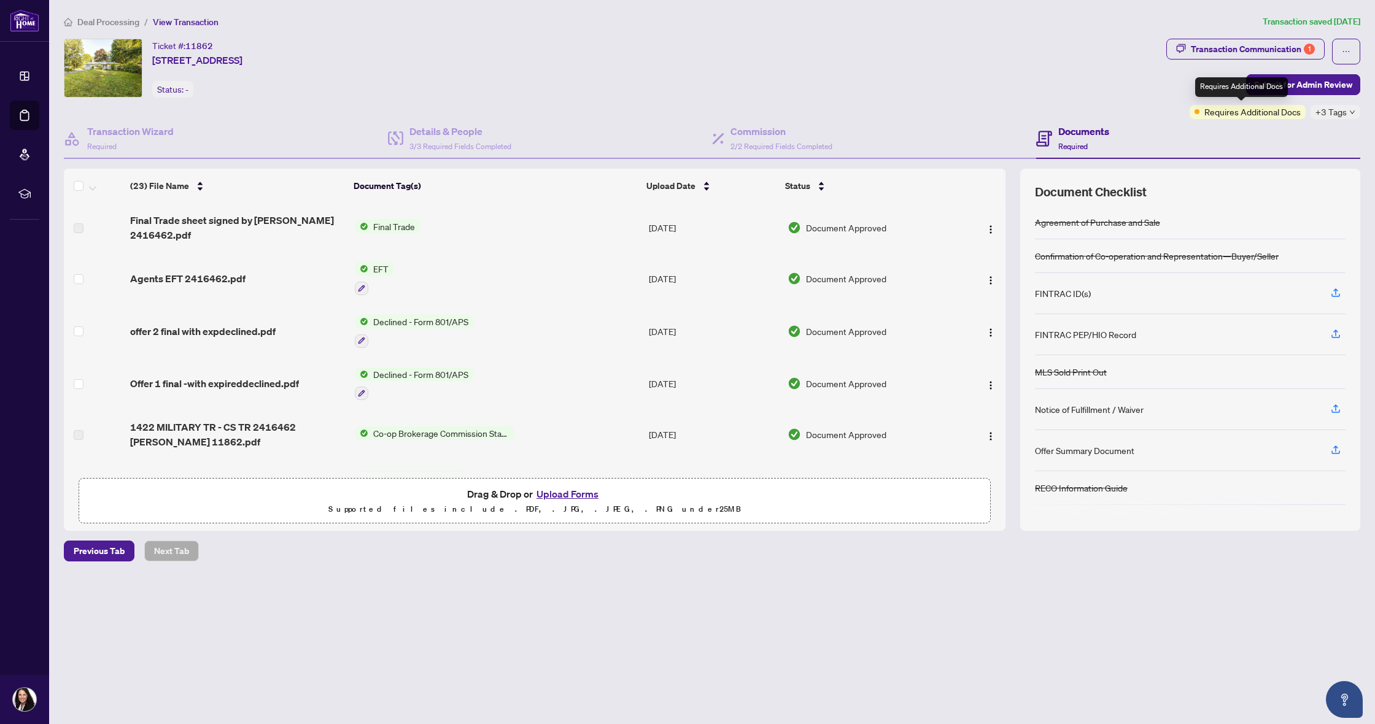
click at [1241, 117] on span "Requires Additional Docs" at bounding box center [1252, 112] width 96 height 14
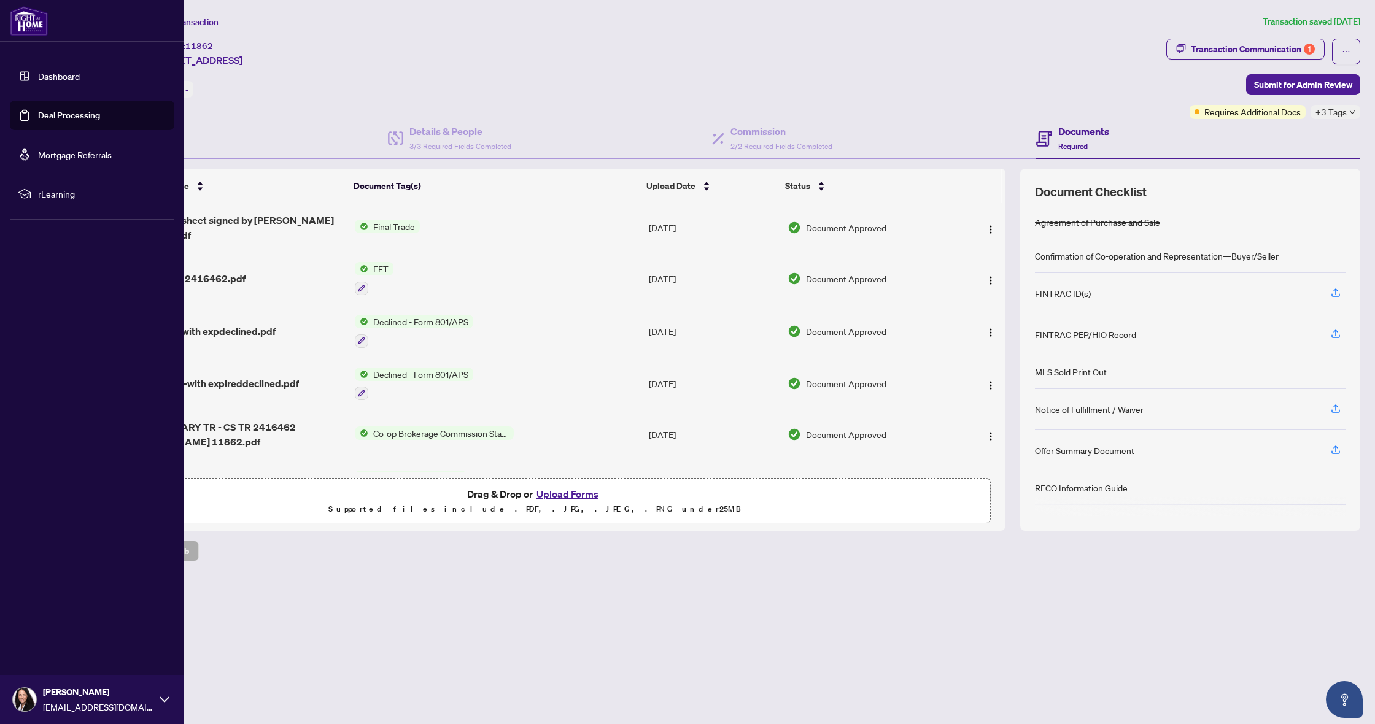
click at [58, 79] on link "Dashboard" at bounding box center [59, 76] width 42 height 11
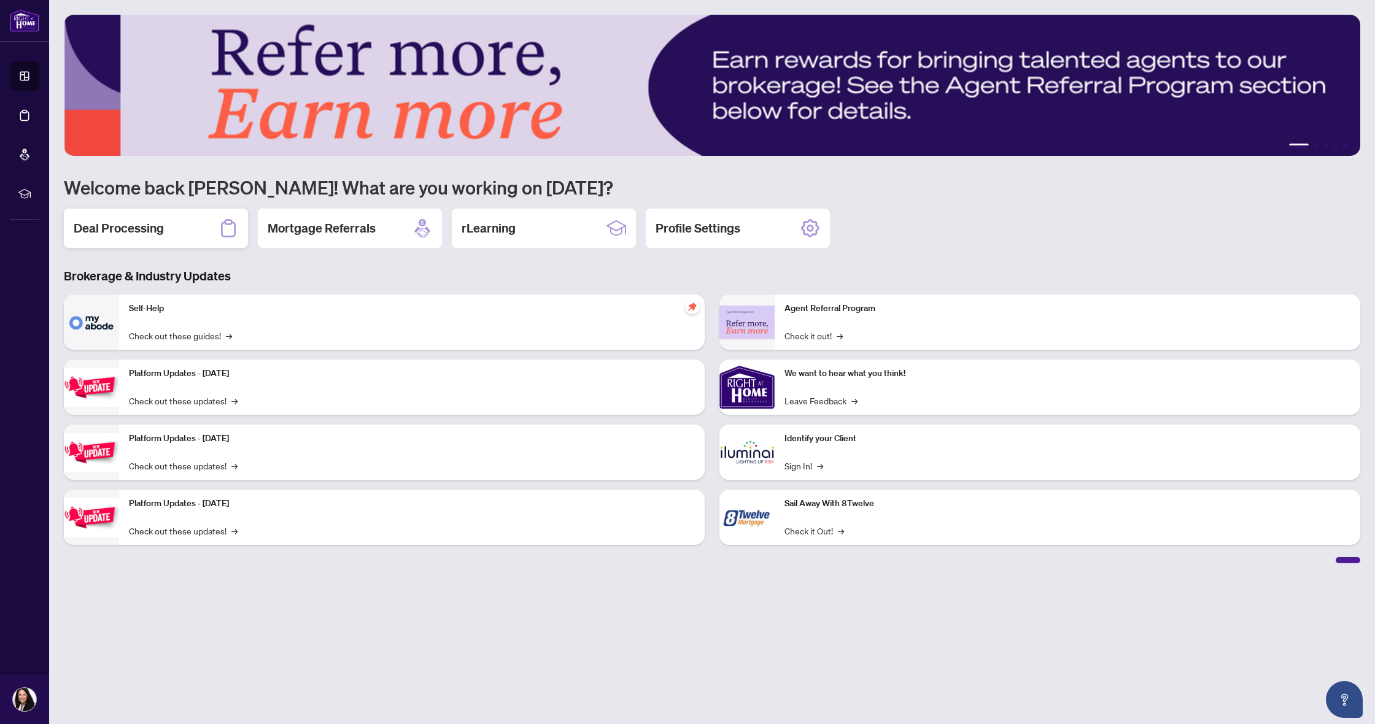
click at [125, 228] on h2 "Deal Processing" at bounding box center [119, 228] width 90 height 17
